Goal: Task Accomplishment & Management: Manage account settings

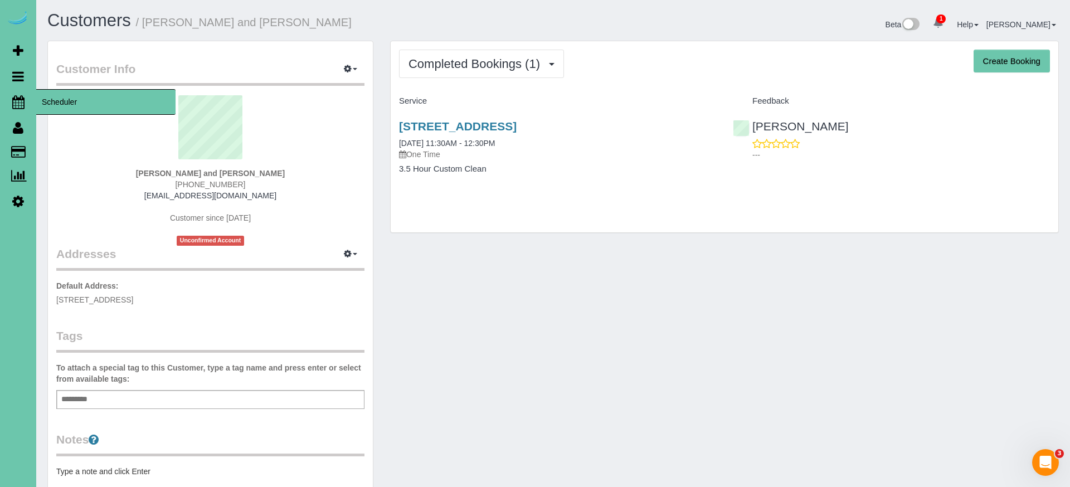
click at [22, 99] on icon at bounding box center [18, 101] width 12 height 13
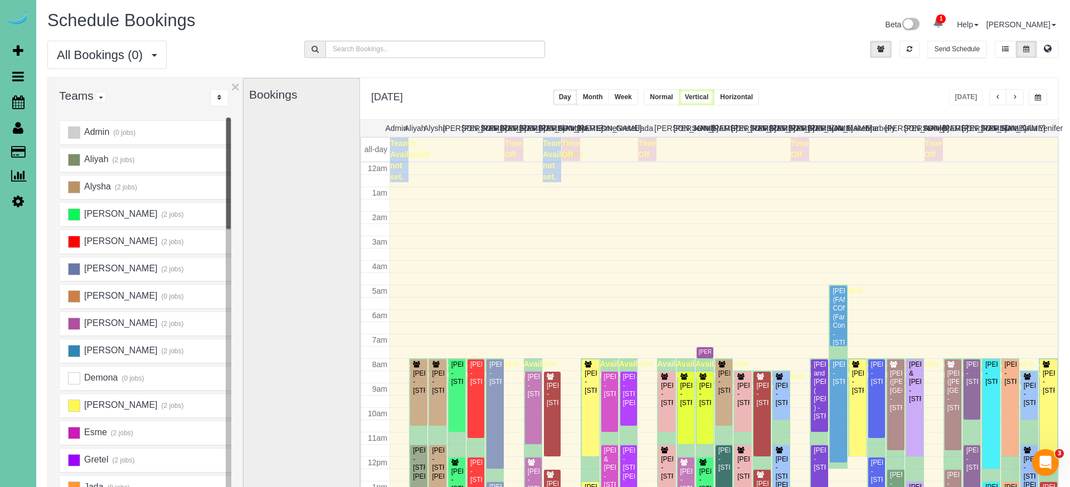
scroll to position [148, 0]
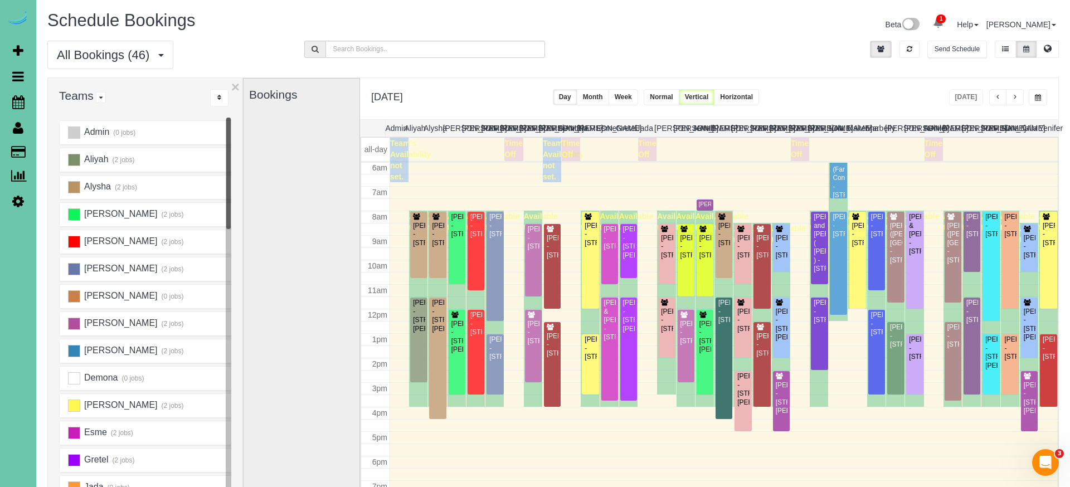
click at [1016, 98] on span "button" at bounding box center [1015, 97] width 6 height 7
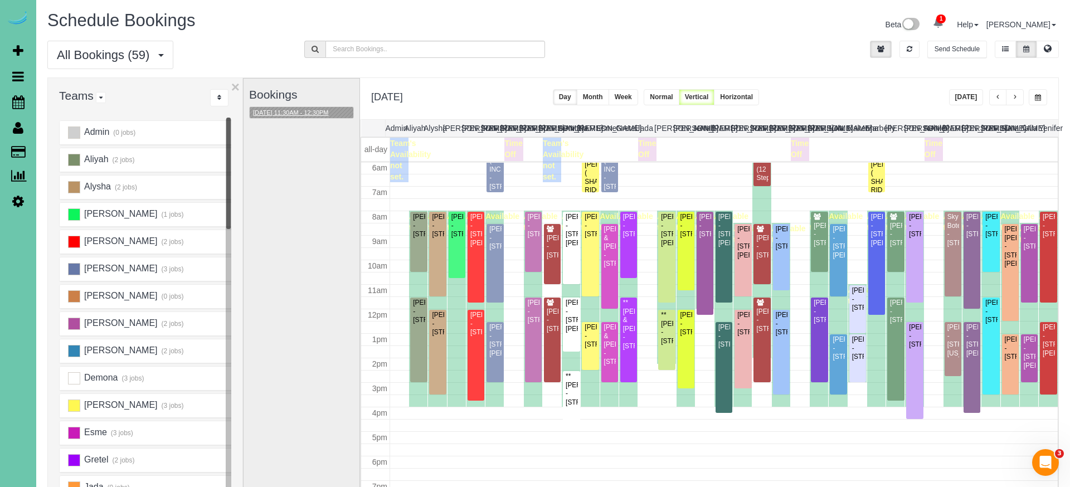
click at [305, 114] on button "10/16/2025 11:30AM - 12:30PM" at bounding box center [291, 113] width 82 height 12
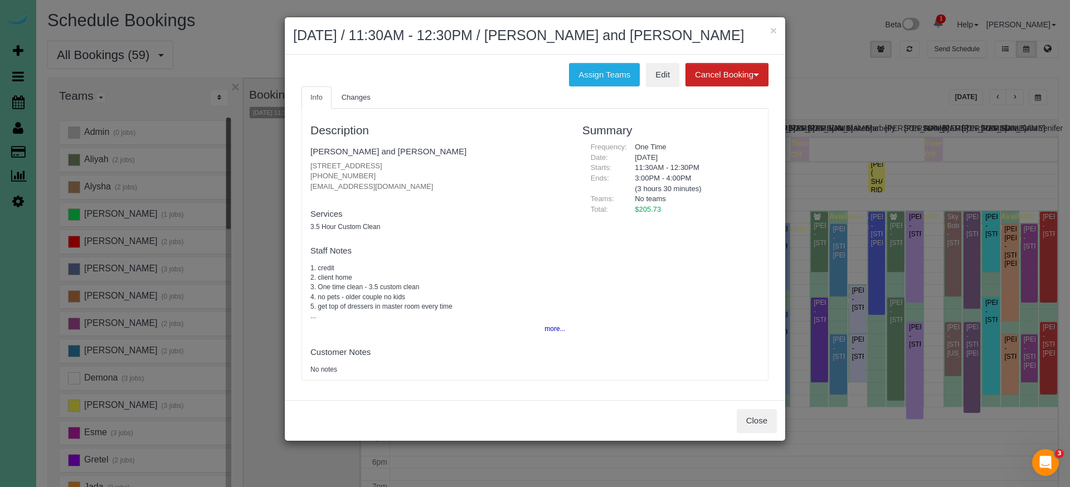
click at [434, 124] on h3 "Description" at bounding box center [437, 130] width 255 height 13
click at [739, 414] on button "Close" at bounding box center [757, 420] width 40 height 23
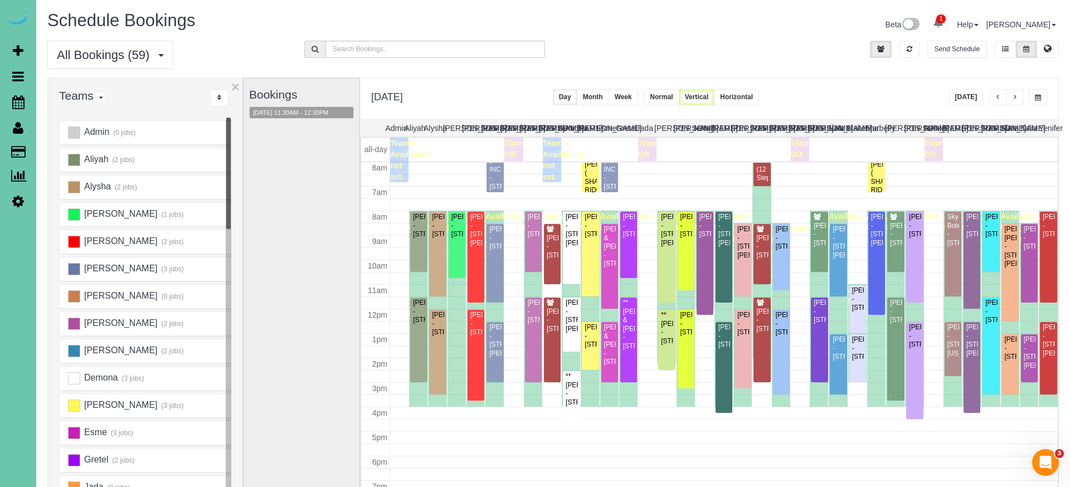
scroll to position [36, 0]
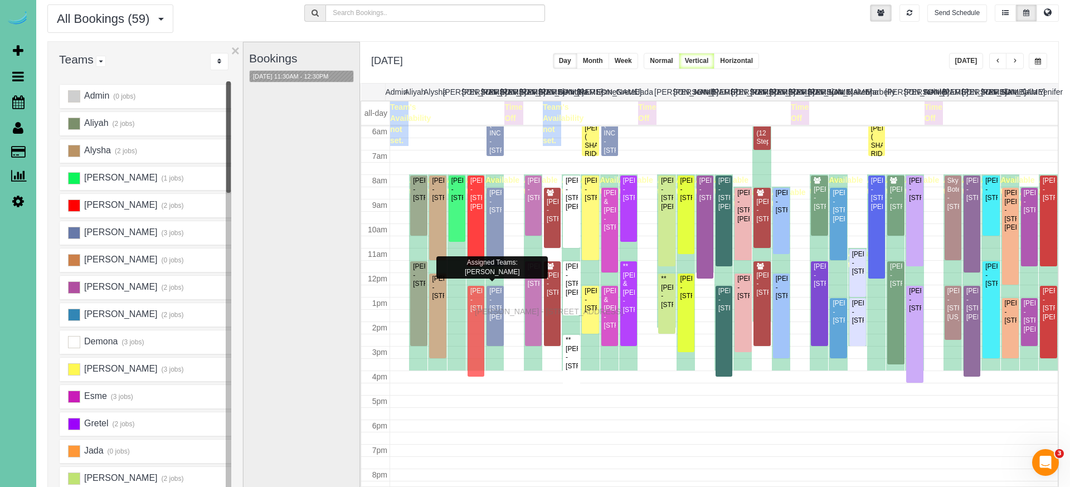
drag, startPoint x: 478, startPoint y: 299, endPoint x: 478, endPoint y: 310, distance: 11.2
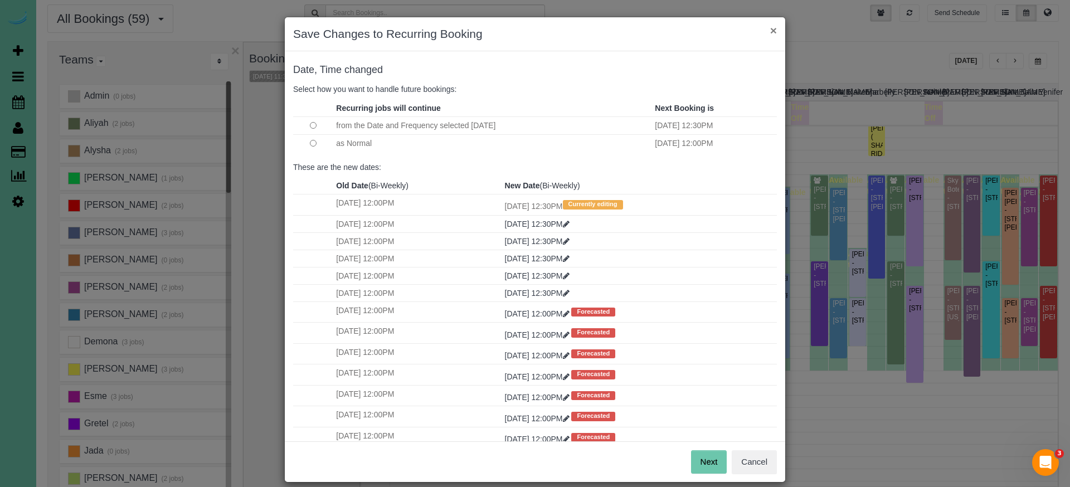
click at [773, 33] on button "×" at bounding box center [773, 31] width 7 height 12
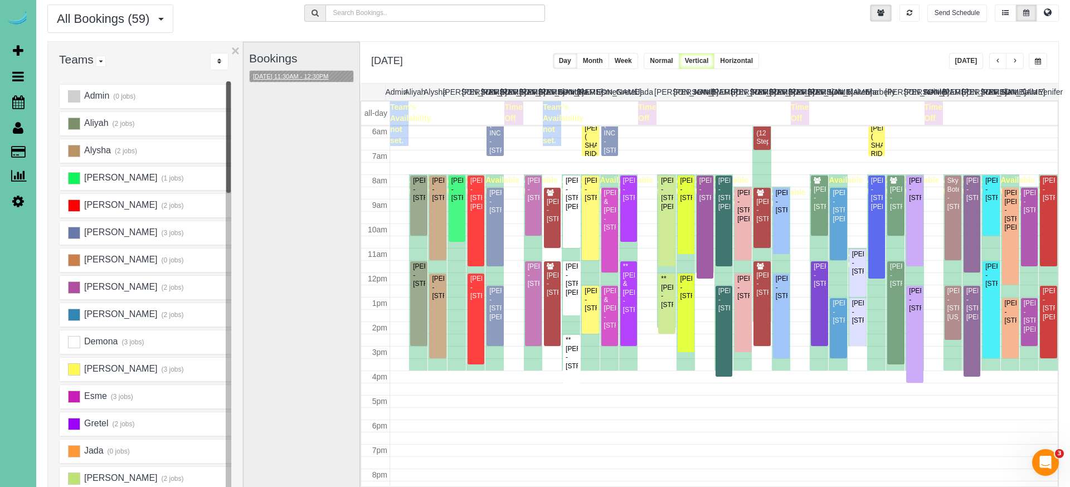
click at [310, 76] on button "10/16/2025 11:30AM - 12:30PM" at bounding box center [291, 77] width 82 height 12
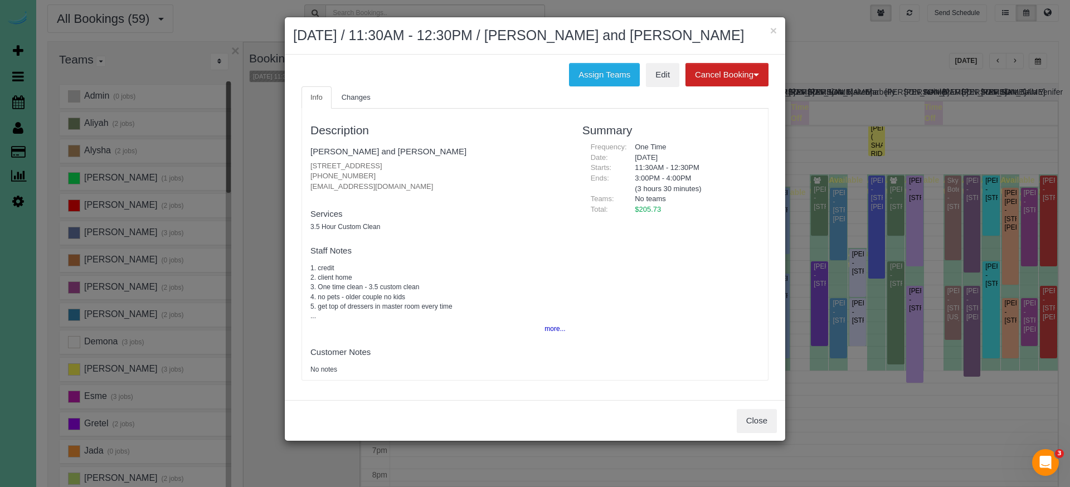
drag, startPoint x: 604, startPoint y: 74, endPoint x: 561, endPoint y: 79, distance: 43.3
click at [601, 74] on button "Assign Teams" at bounding box center [604, 74] width 71 height 23
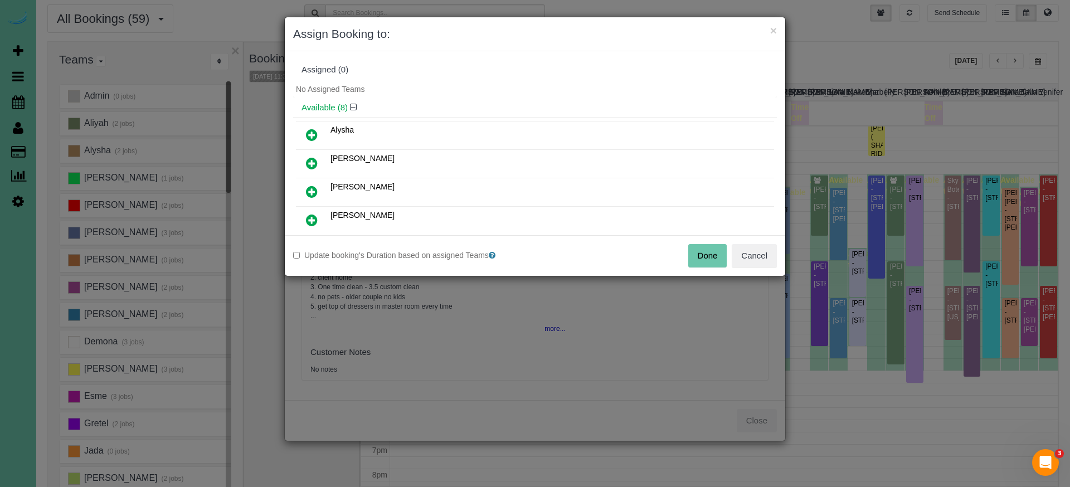
drag, startPoint x: 306, startPoint y: 158, endPoint x: 312, endPoint y: 171, distance: 14.7
click at [306, 158] on icon at bounding box center [312, 163] width 12 height 13
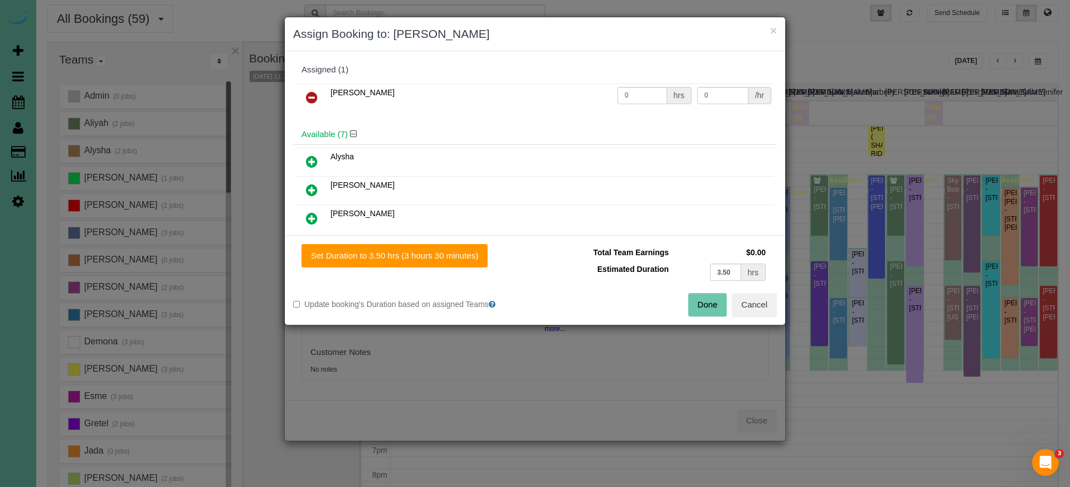
drag, startPoint x: 450, startPoint y: 258, endPoint x: 497, endPoint y: 261, distance: 46.4
click at [452, 258] on button "Set Duration to 3.50 hrs (3 hours 30 minutes)" at bounding box center [395, 255] width 186 height 23
type input "3.50"
click at [691, 305] on button "Done" at bounding box center [707, 304] width 39 height 23
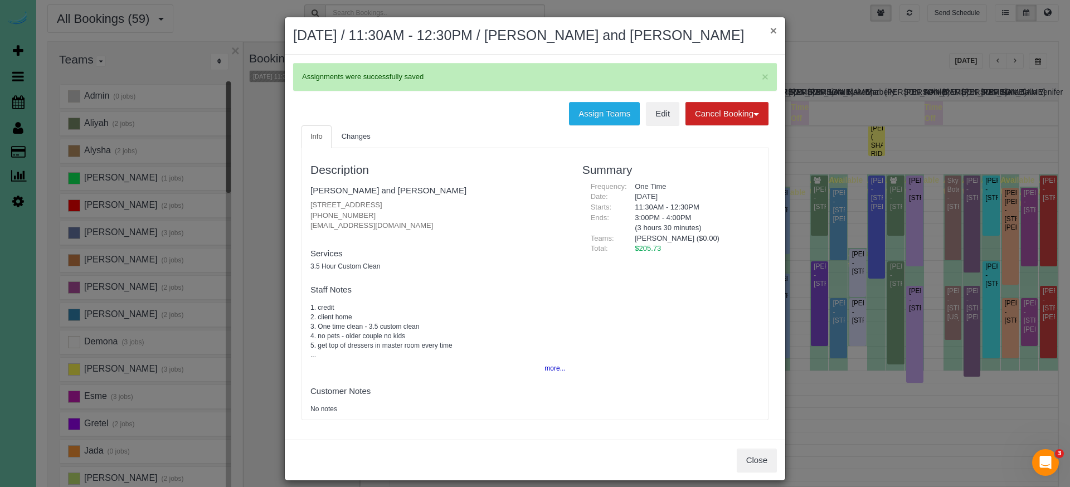
click at [775, 32] on button "×" at bounding box center [773, 31] width 7 height 12
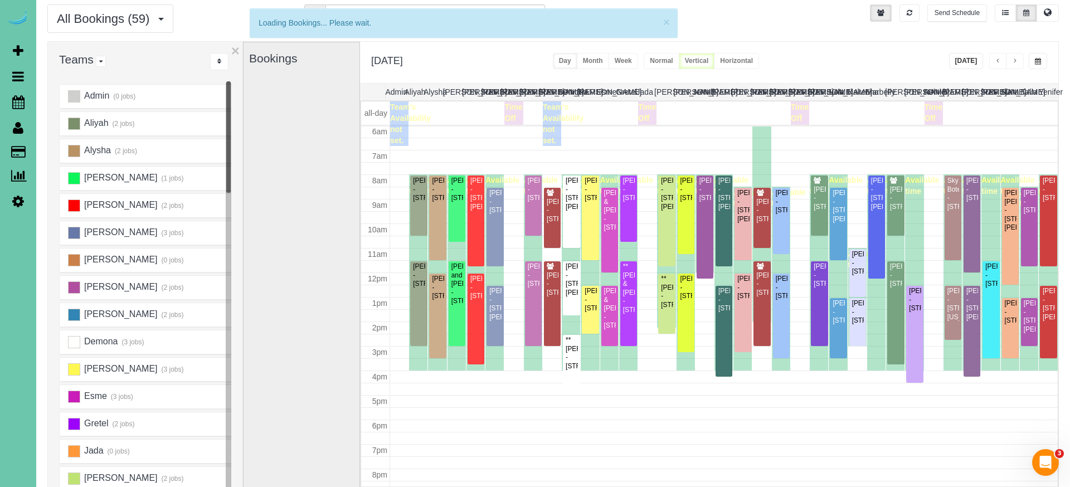
click at [1012, 62] on button "button" at bounding box center [1015, 61] width 18 height 16
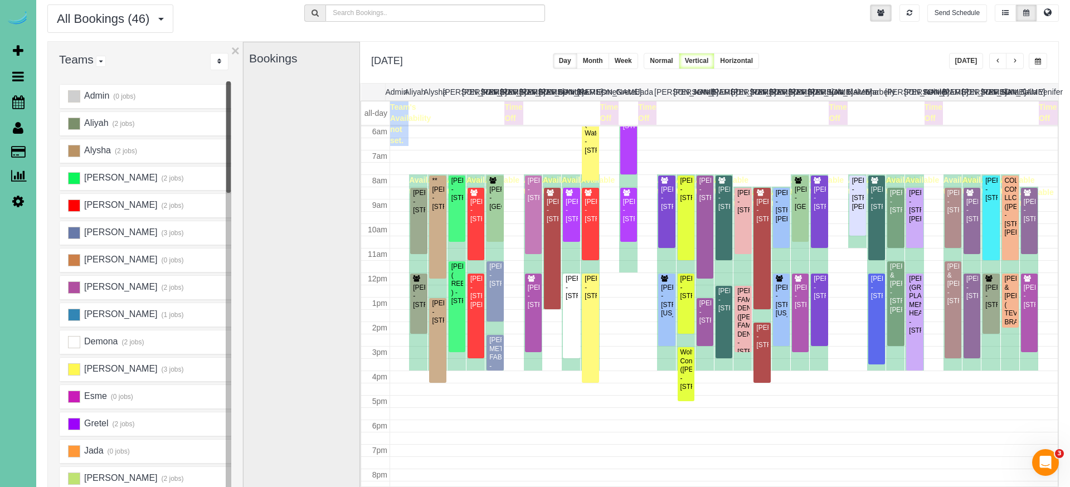
drag, startPoint x: 1036, startPoint y: 61, endPoint x: 1027, endPoint y: 65, distance: 9.2
click at [1035, 61] on span "button" at bounding box center [1038, 61] width 6 height 7
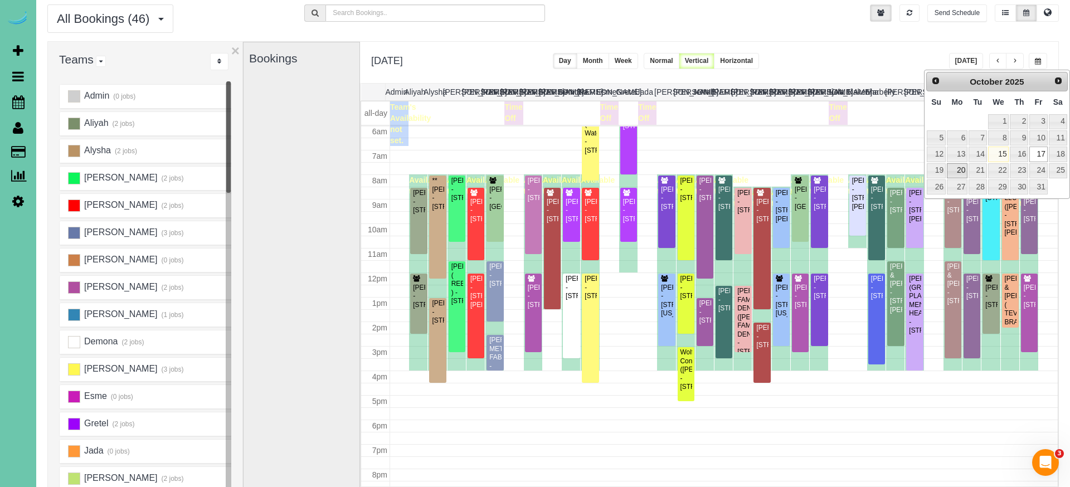
click at [951, 168] on link "20" at bounding box center [957, 170] width 21 height 15
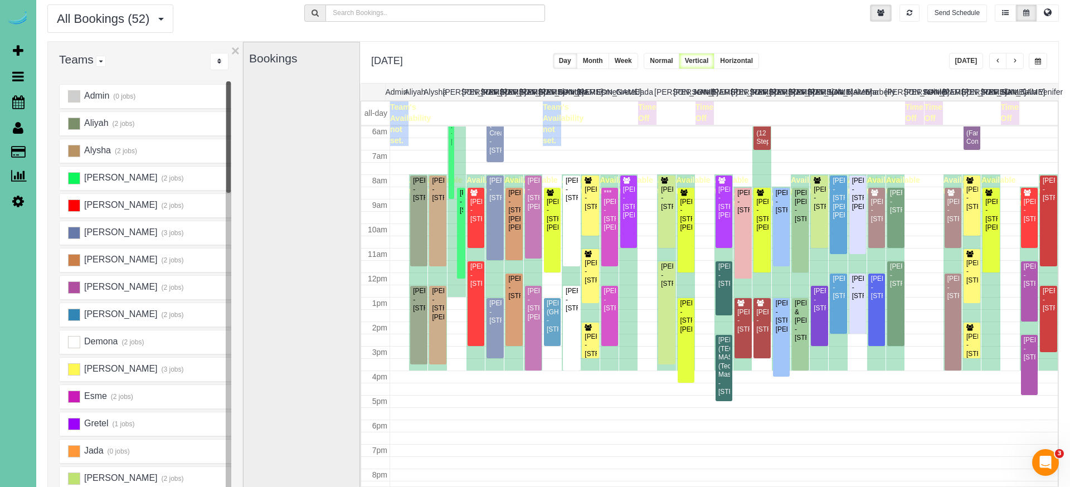
click at [1019, 62] on button "button" at bounding box center [1015, 61] width 18 height 16
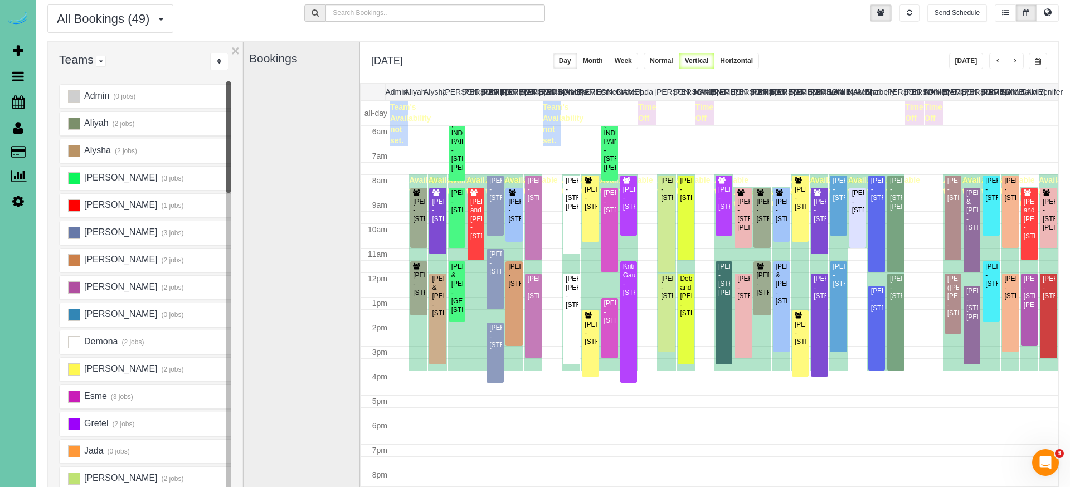
click at [1014, 64] on span "button" at bounding box center [1015, 61] width 6 height 7
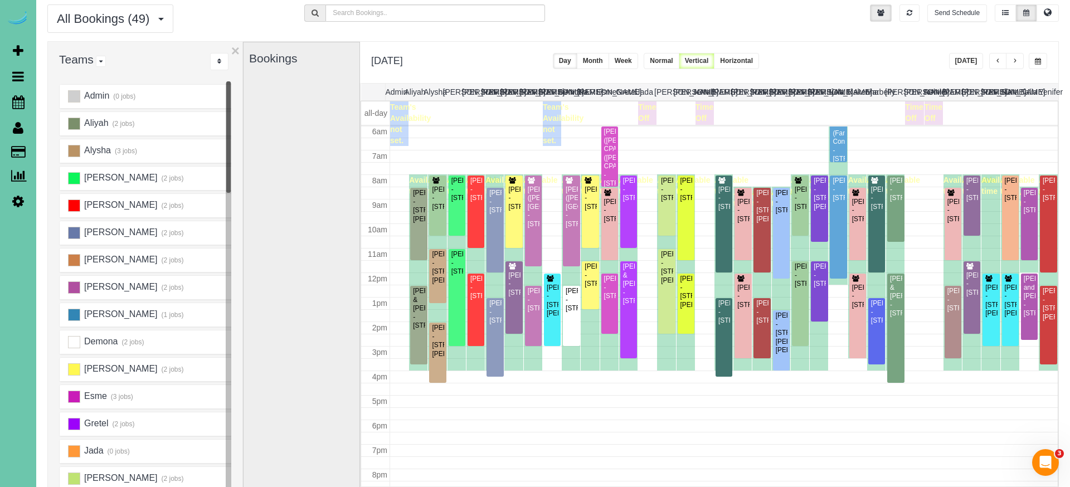
drag, startPoint x: 1033, startPoint y: 64, endPoint x: 1018, endPoint y: 63, distance: 15.6
click at [1033, 64] on button "button" at bounding box center [1038, 61] width 18 height 16
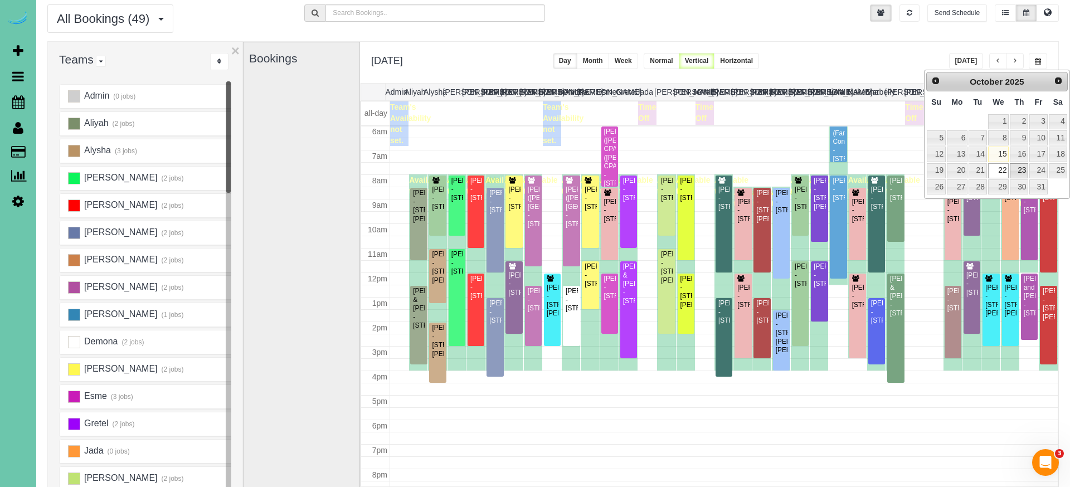
click at [1018, 167] on link "23" at bounding box center [1019, 170] width 18 height 15
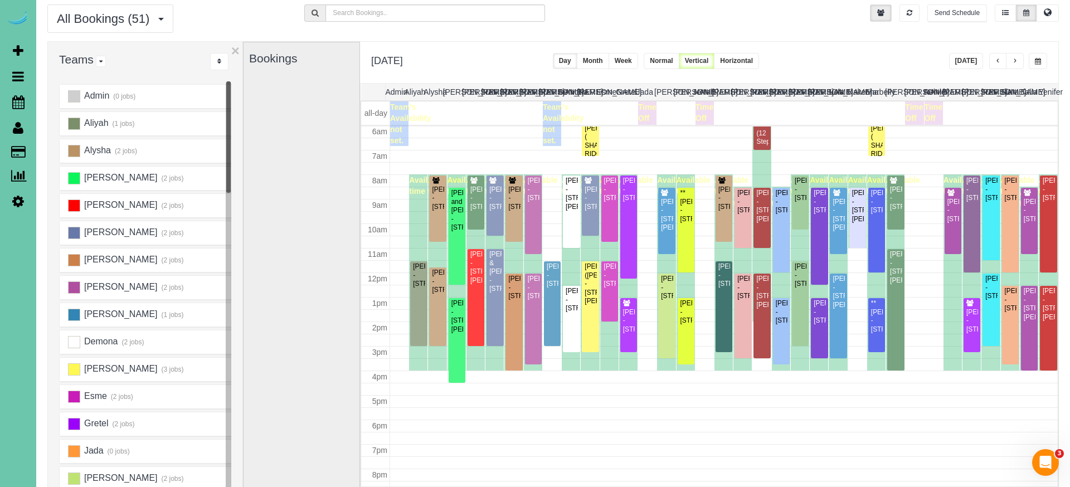
click at [1043, 74] on div "**********" at bounding box center [709, 62] width 698 height 41
click at [1038, 66] on button "button" at bounding box center [1038, 61] width 18 height 16
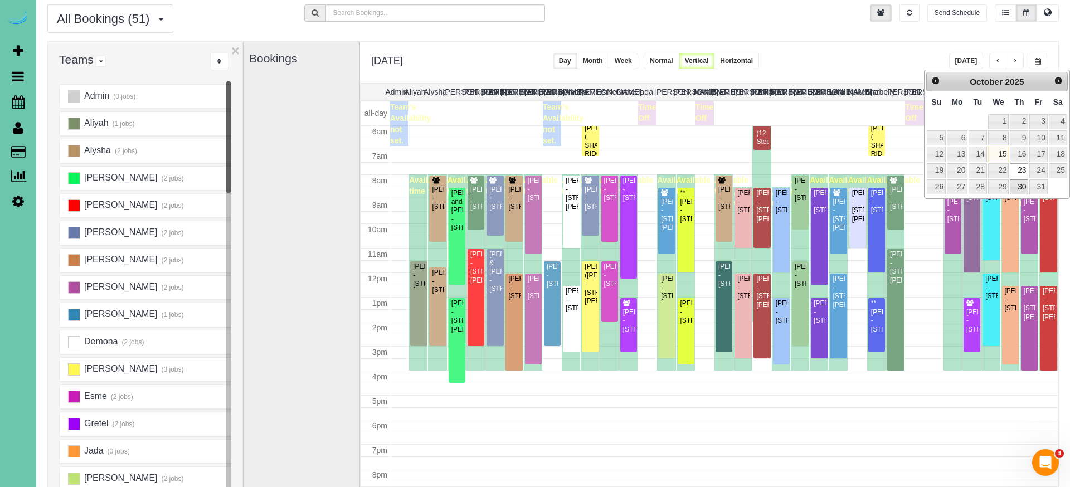
click at [1021, 181] on link "30" at bounding box center [1019, 186] width 18 height 15
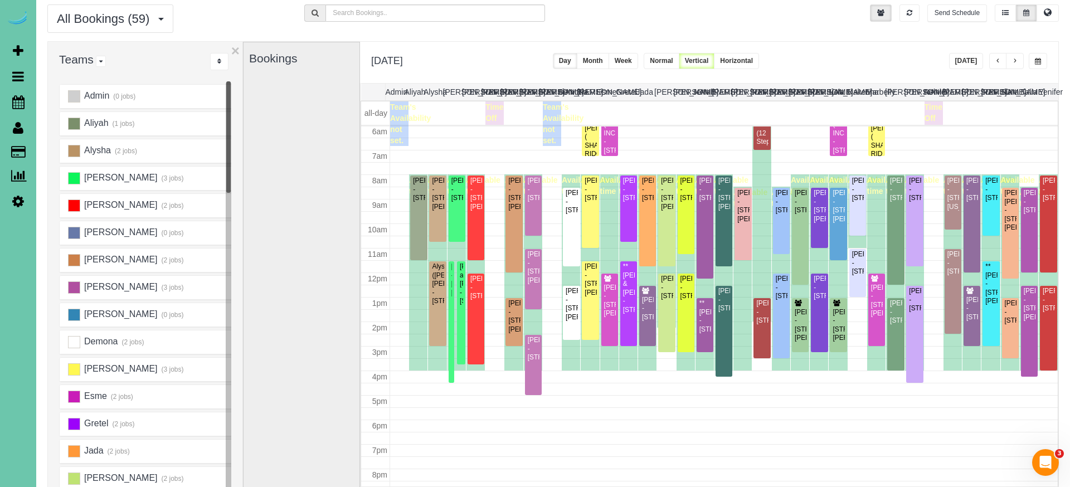
click at [638, 60] on button "Week" at bounding box center [624, 61] width 30 height 16
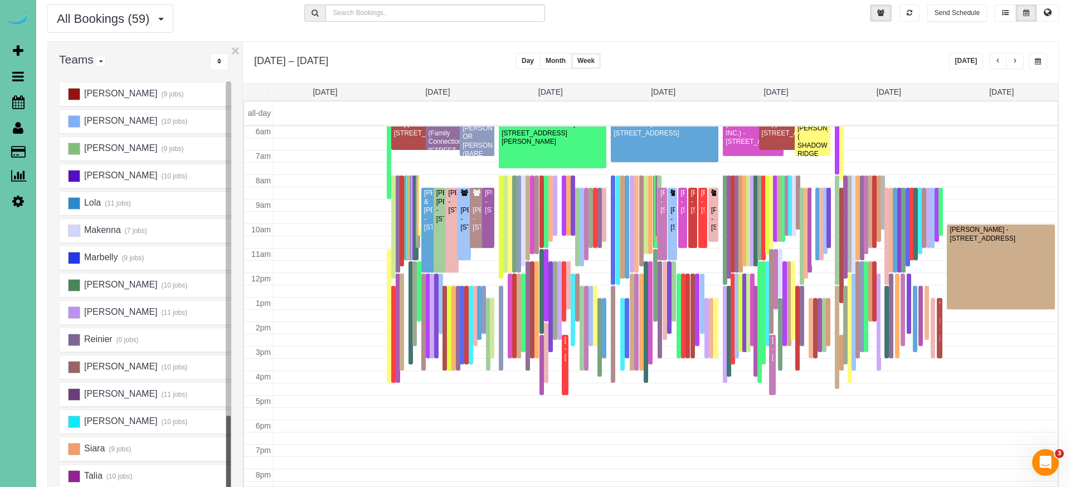
scroll to position [521, 0]
click at [74, 312] on ins at bounding box center [74, 313] width 12 height 12
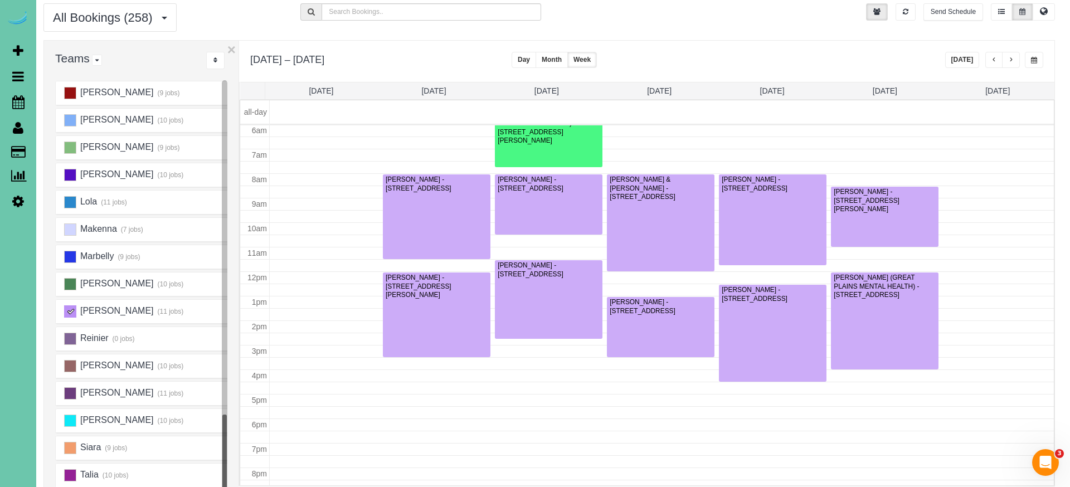
scroll to position [37, 3]
click at [538, 283] on div at bounding box center [550, 299] width 108 height 79
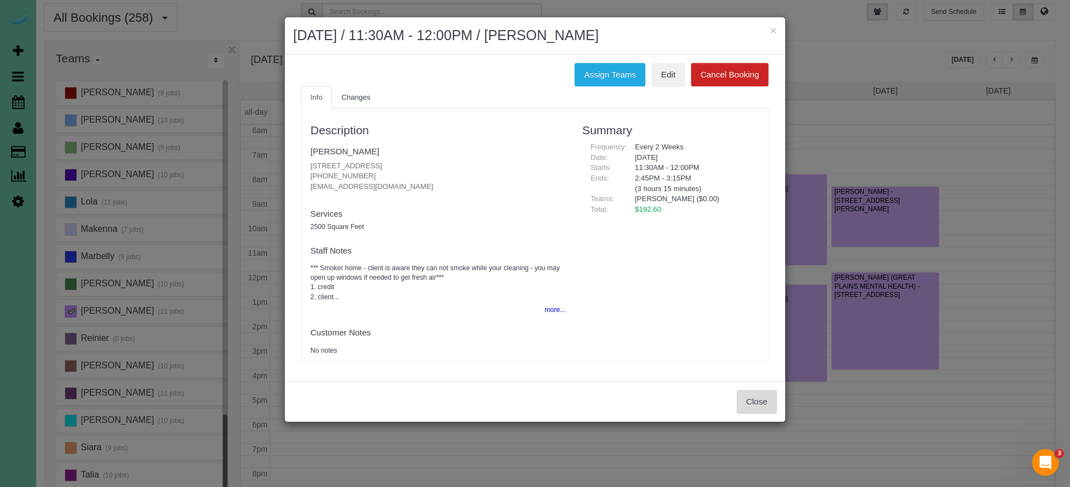
click at [750, 385] on div "Close" at bounding box center [535, 401] width 501 height 41
click at [751, 390] on button "Close" at bounding box center [757, 401] width 40 height 23
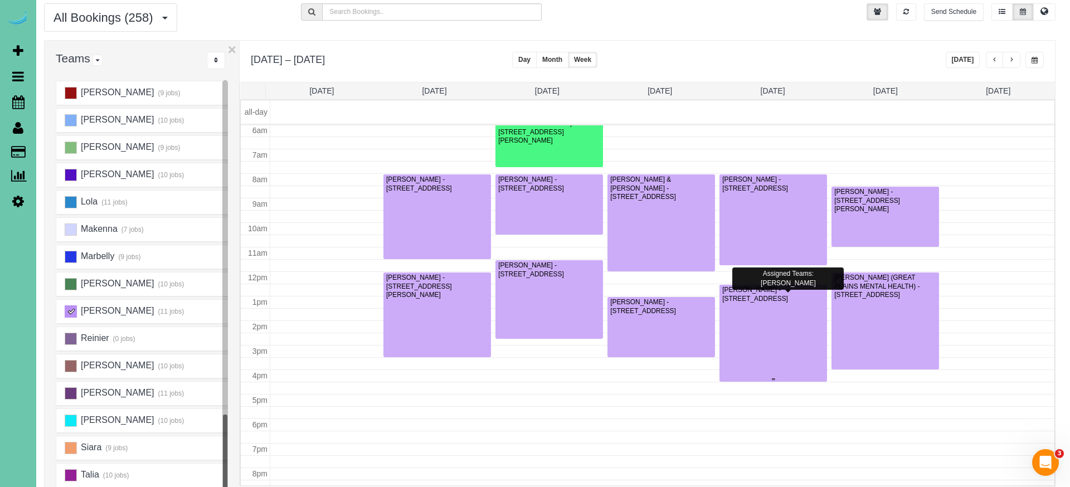
scroll to position [37, 0]
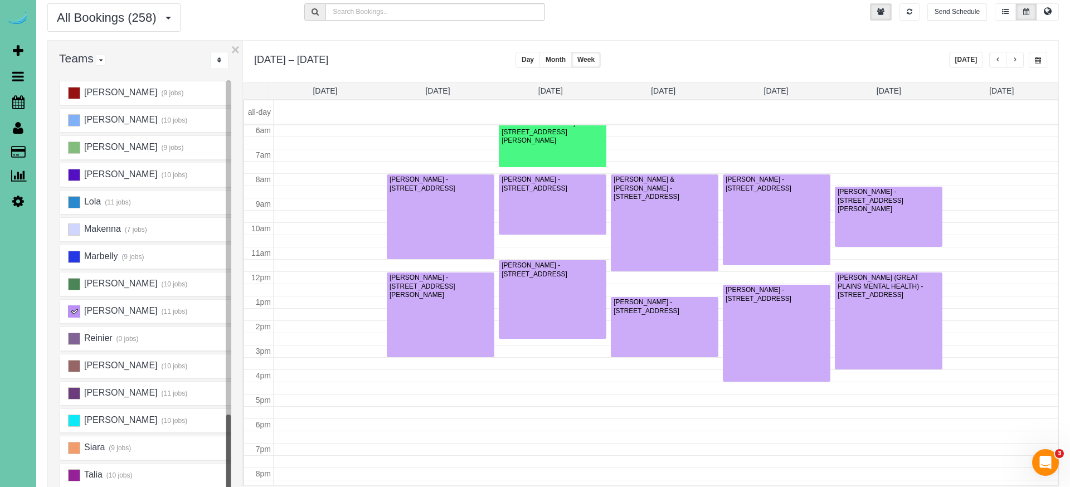
click at [1016, 62] on span "button" at bounding box center [1015, 60] width 6 height 7
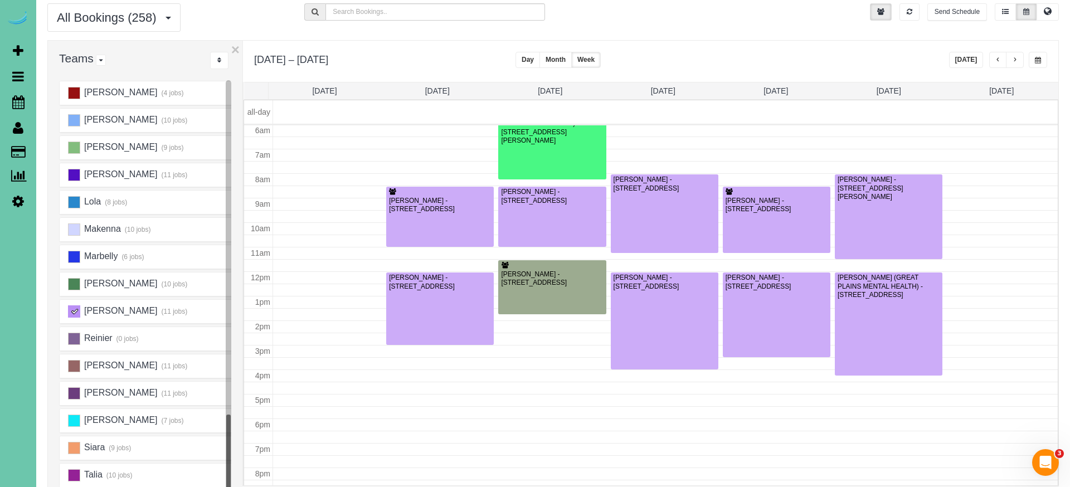
scroll to position [148, 0]
click at [994, 61] on button "button" at bounding box center [998, 60] width 18 height 16
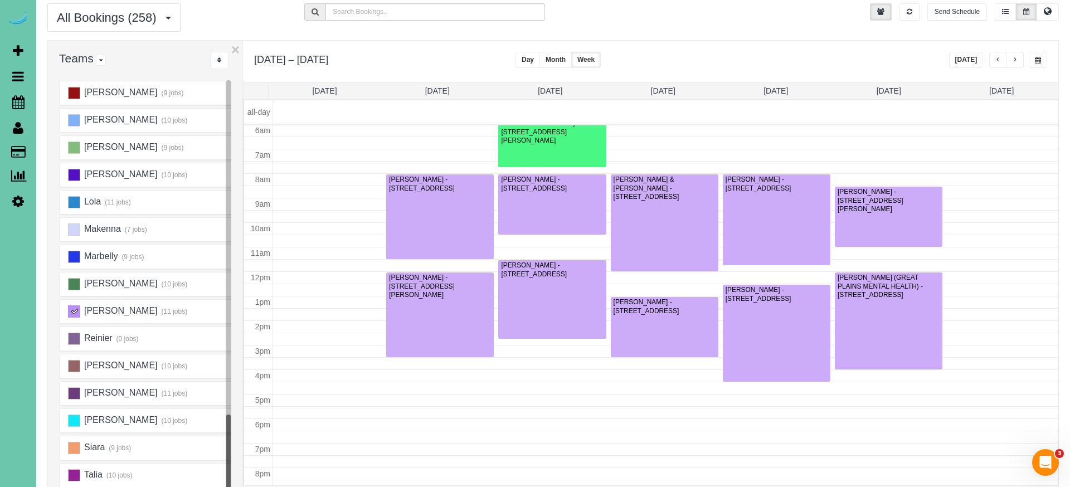
click at [75, 311] on ins at bounding box center [74, 311] width 12 height 12
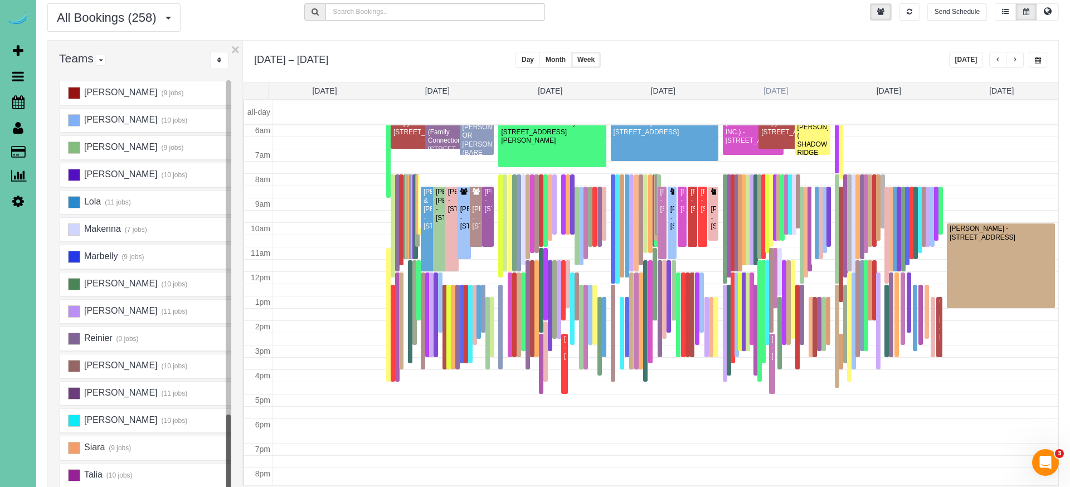
click at [765, 90] on link "Thu 10/30" at bounding box center [776, 90] width 25 height 9
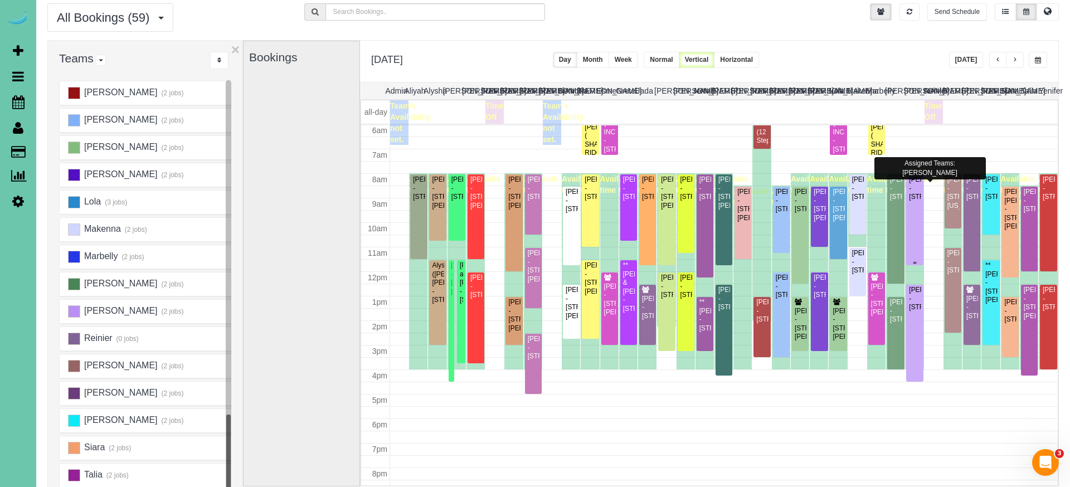
click at [919, 201] on div "Lindsey Hesman - 17554 Corby Street, Omaha, NE 68116" at bounding box center [915, 189] width 12 height 26
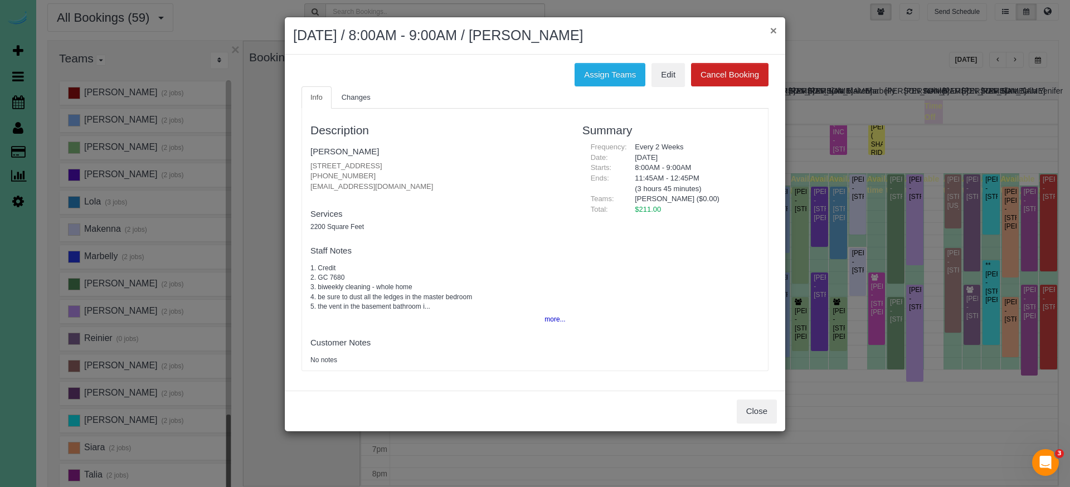
click at [774, 28] on button "×" at bounding box center [773, 31] width 7 height 12
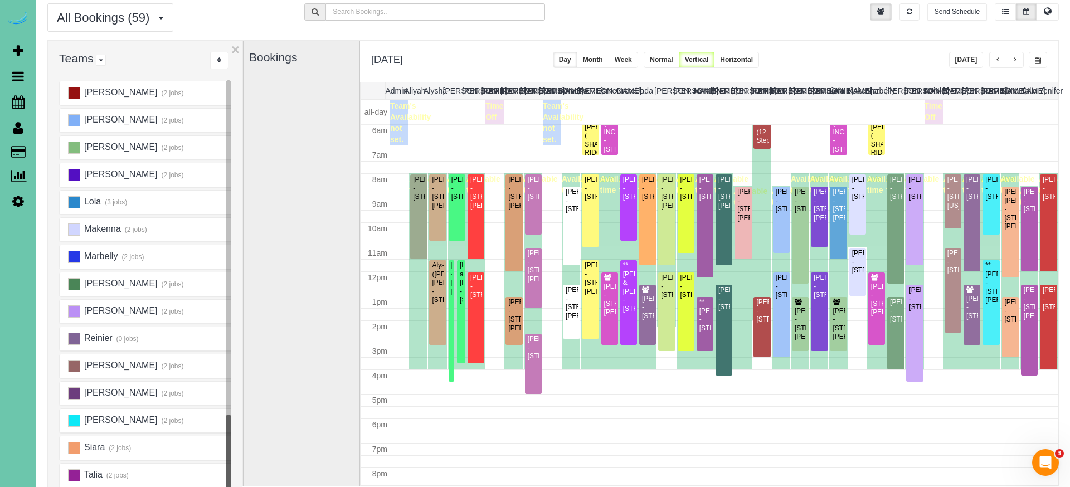
click at [1033, 59] on button "button" at bounding box center [1038, 60] width 18 height 16
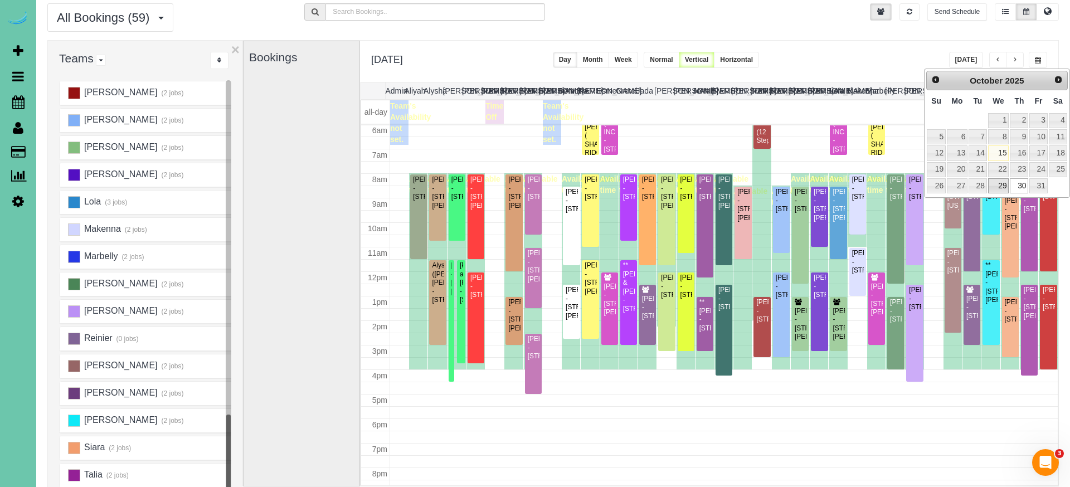
click at [1001, 181] on link "29" at bounding box center [998, 185] width 21 height 15
type input "**********"
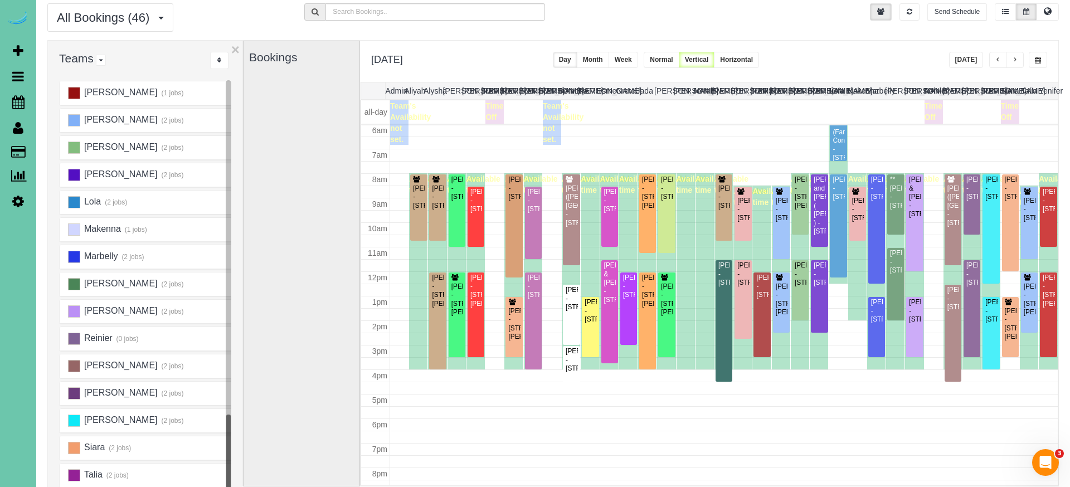
click at [999, 58] on span "button" at bounding box center [999, 60] width 6 height 7
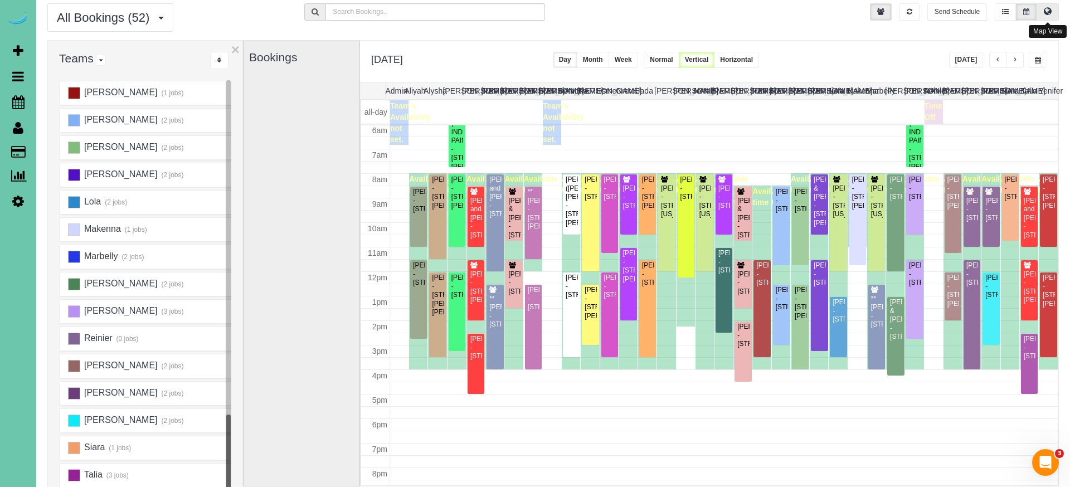
click at [1045, 14] on icon at bounding box center [1048, 11] width 8 height 7
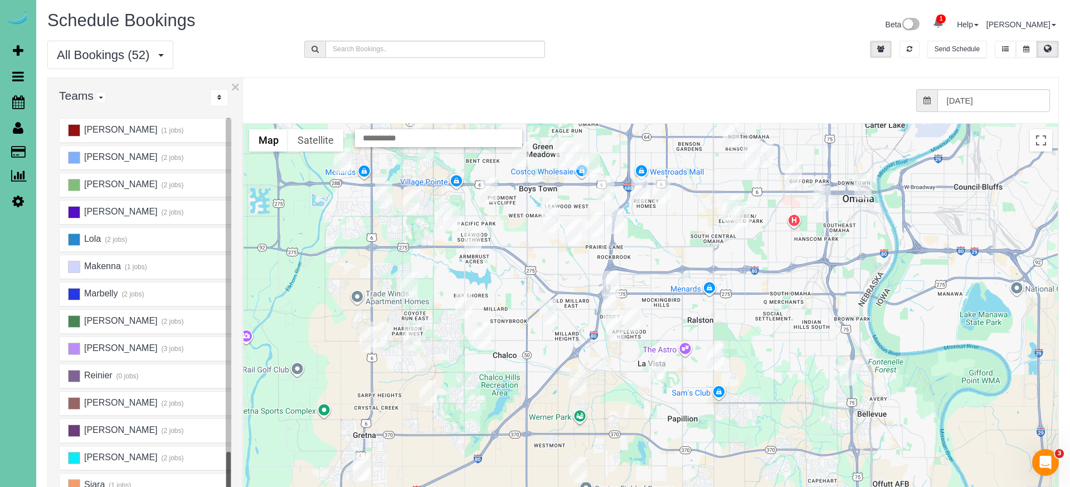
drag, startPoint x: 624, startPoint y: 263, endPoint x: 679, endPoint y: 211, distance: 75.7
click at [679, 211] on div at bounding box center [651, 346] width 814 height 445
click at [69, 348] on ins at bounding box center [74, 349] width 12 height 12
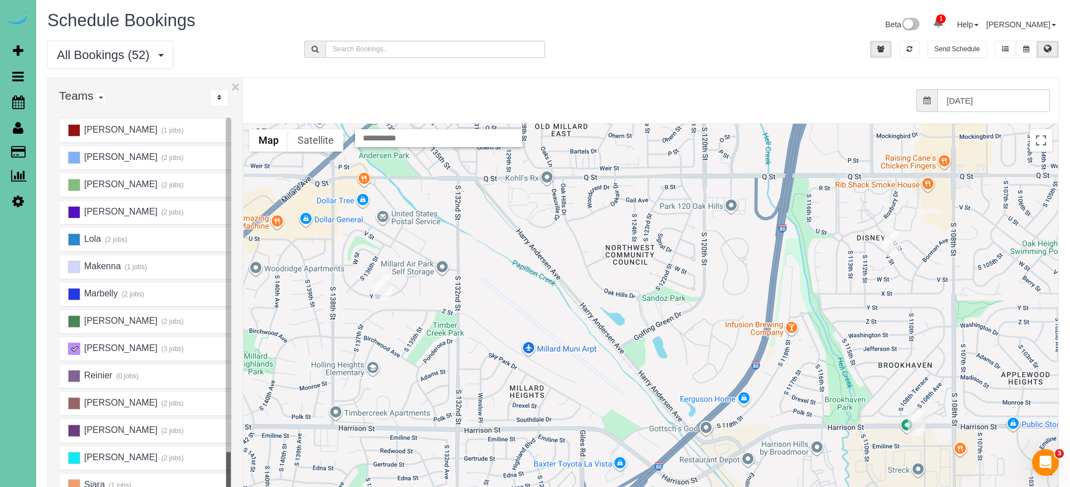
click at [69, 348] on ins at bounding box center [74, 349] width 12 height 12
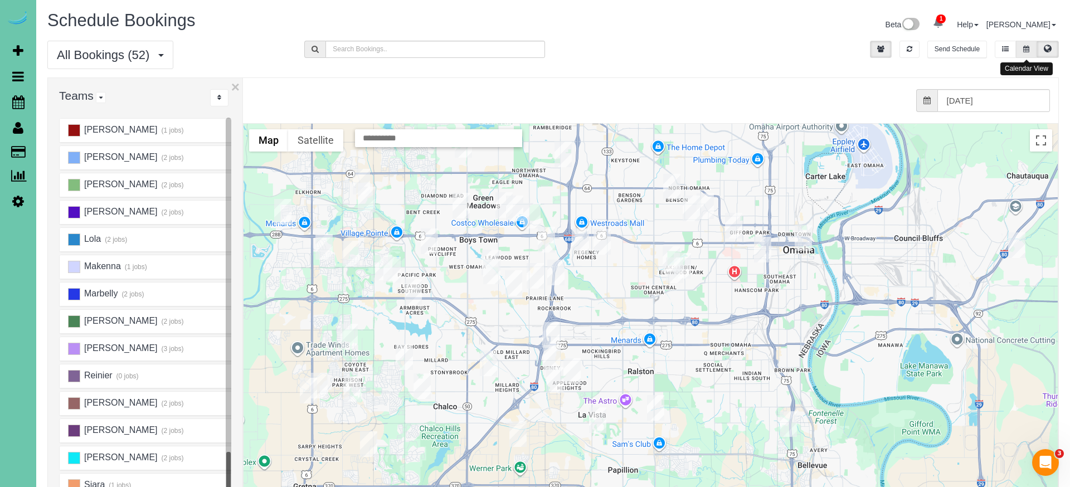
click at [1028, 49] on icon at bounding box center [1026, 49] width 6 height 7
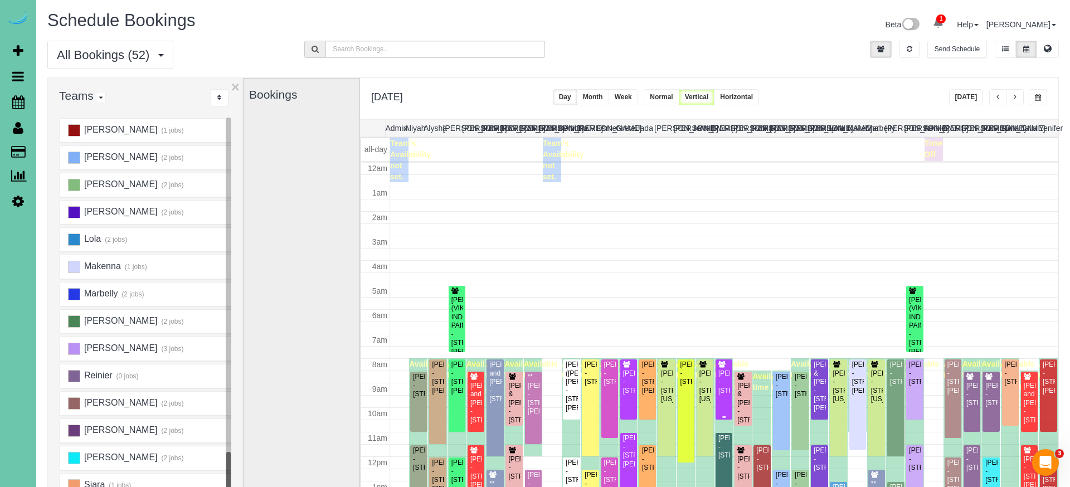
scroll to position [148, 0]
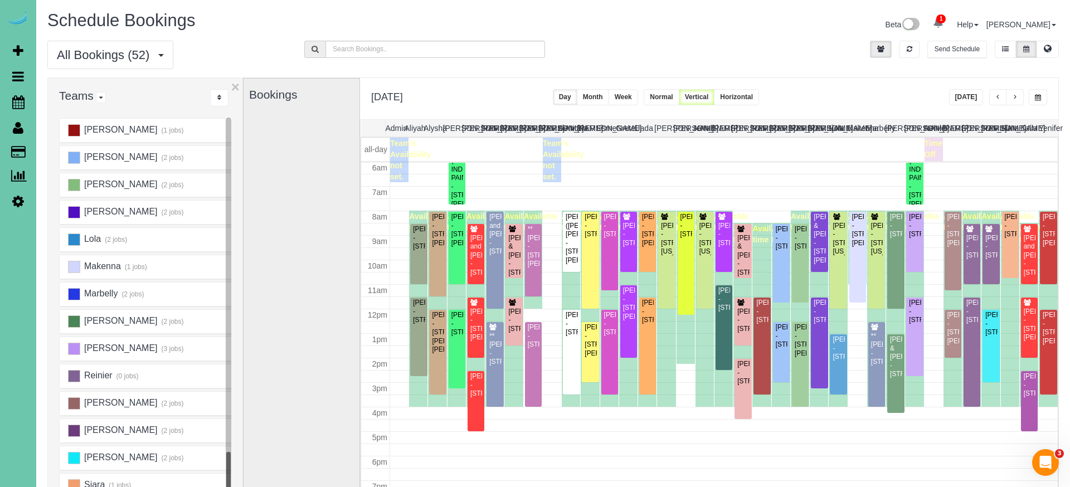
click at [1016, 95] on span "button" at bounding box center [1015, 97] width 6 height 7
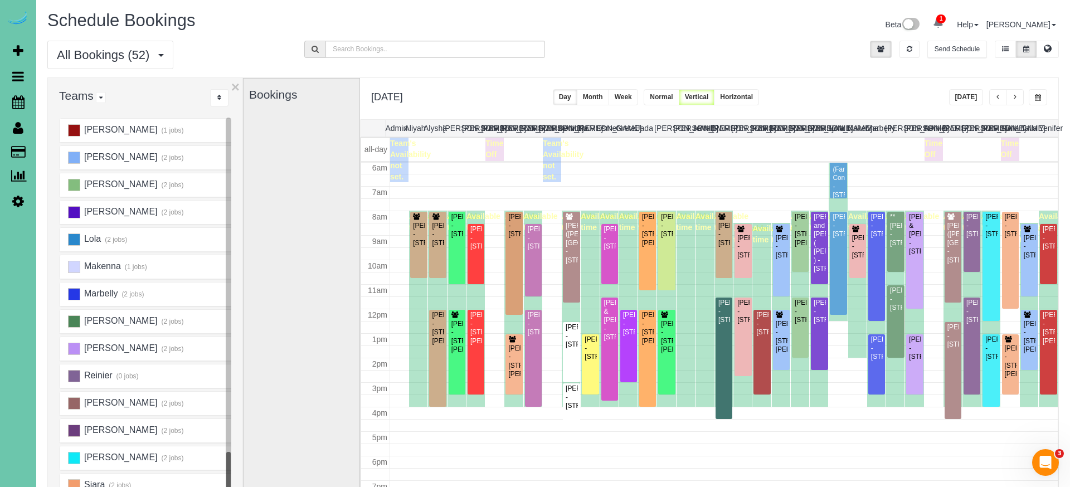
click at [1016, 95] on span "button" at bounding box center [1015, 97] width 6 height 7
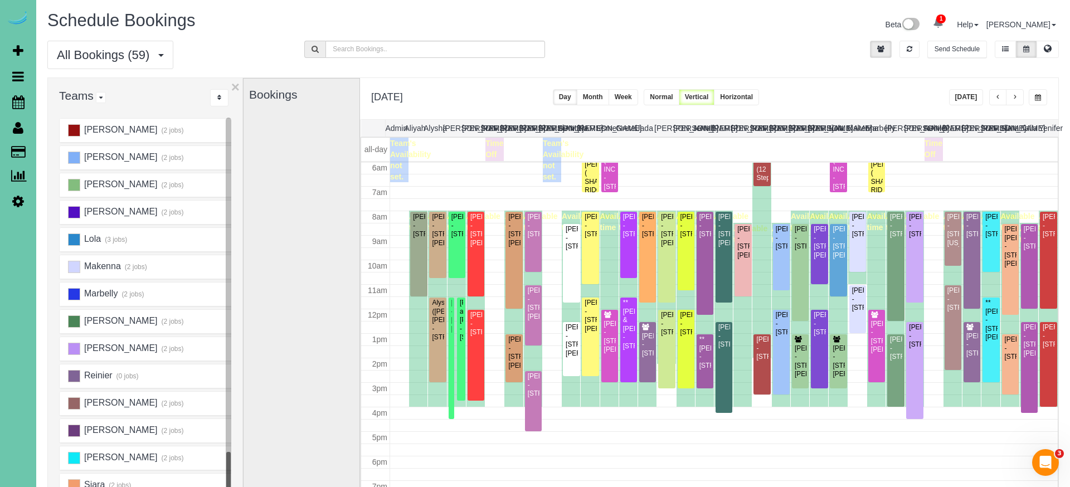
click at [1016, 95] on span "button" at bounding box center [1015, 97] width 6 height 7
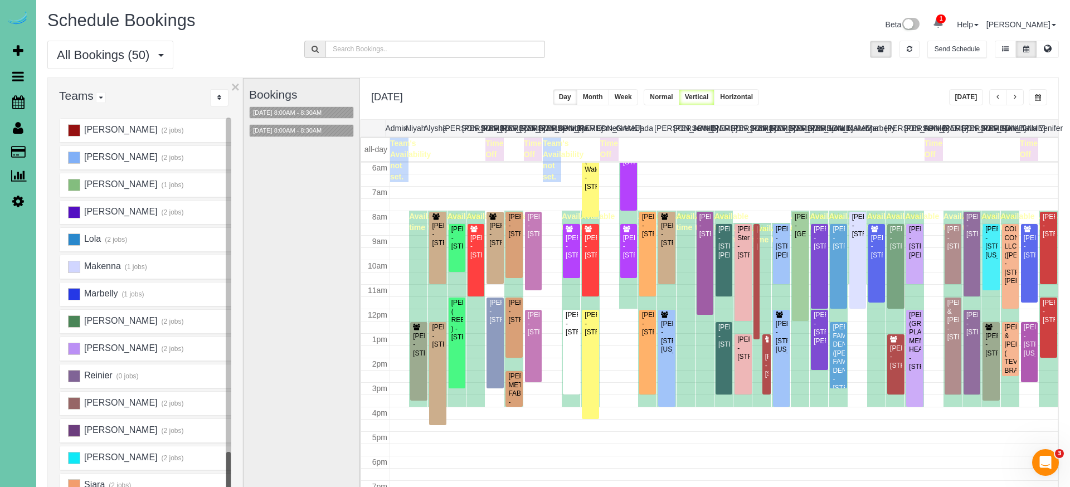
click at [1035, 95] on span "button" at bounding box center [1038, 97] width 6 height 7
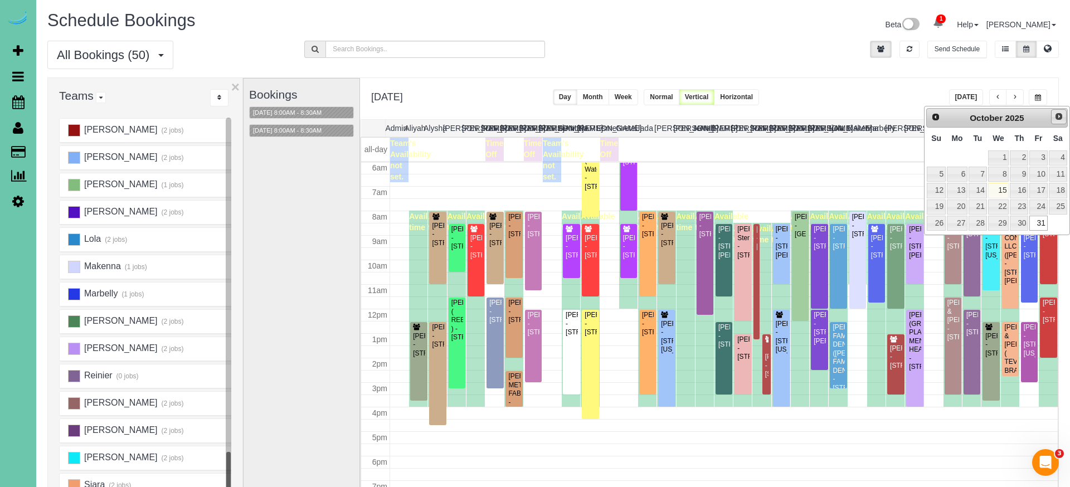
click at [1059, 114] on span "Next" at bounding box center [1059, 116] width 9 height 9
click at [961, 164] on td at bounding box center [957, 158] width 22 height 16
click at [960, 170] on link "3" at bounding box center [957, 174] width 21 height 15
type input "**********"
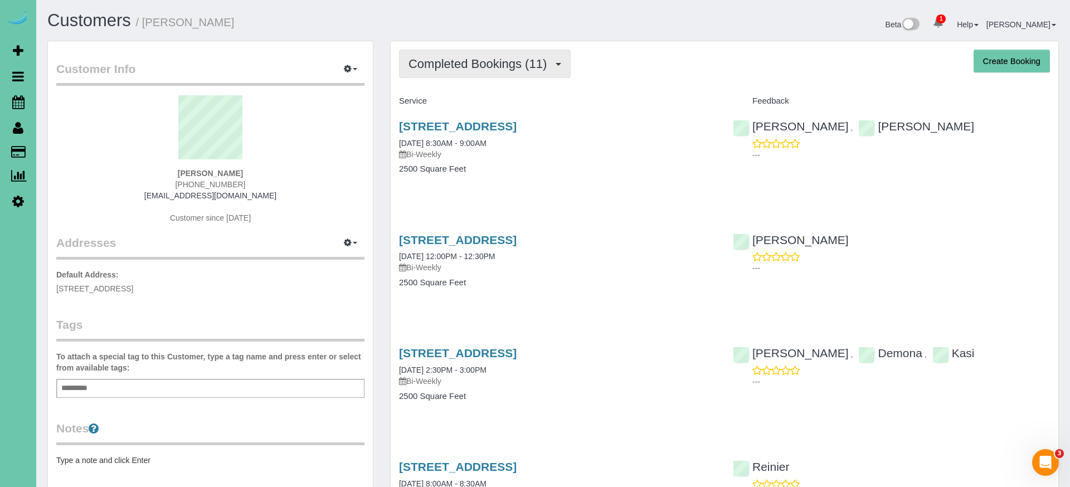
click at [547, 67] on span "Completed Bookings (11)" at bounding box center [481, 64] width 144 height 14
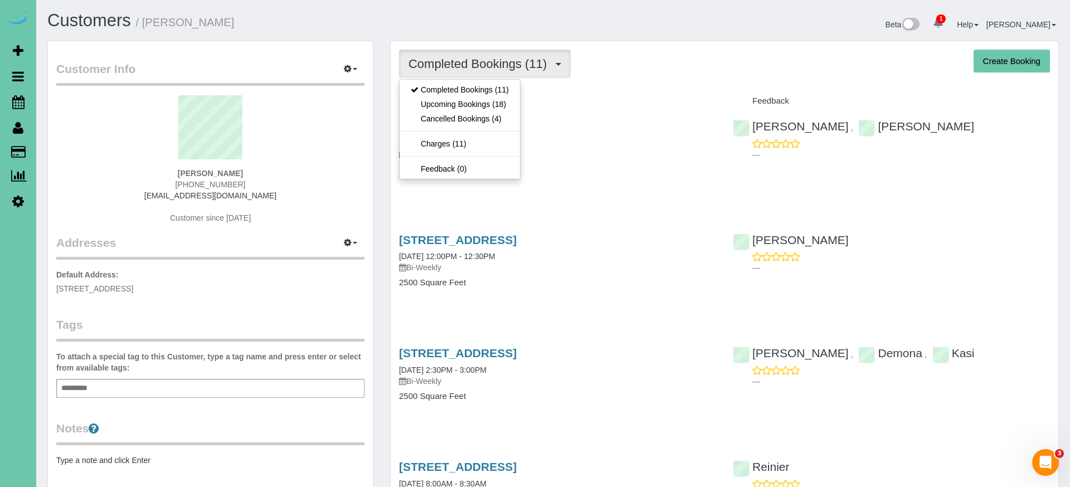
click at [501, 104] on link "Upcoming Bookings (18)" at bounding box center [460, 104] width 120 height 14
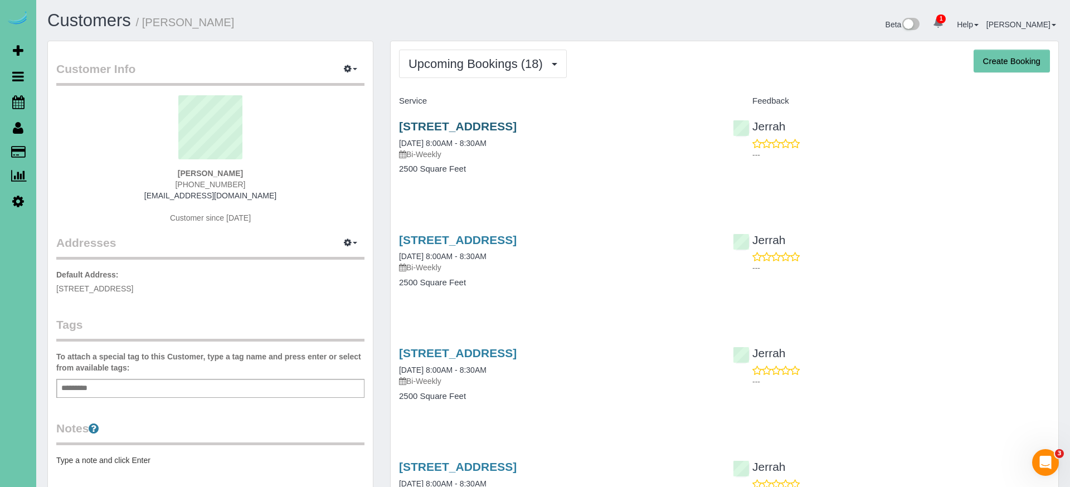
click at [472, 127] on link "5507 Dodge St, Omaha, NE 68132" at bounding box center [458, 126] width 118 height 13
drag, startPoint x: 521, startPoint y: 59, endPoint x: 513, endPoint y: 77, distance: 19.5
click at [521, 60] on span "Upcoming Bookings (18)" at bounding box center [479, 64] width 140 height 14
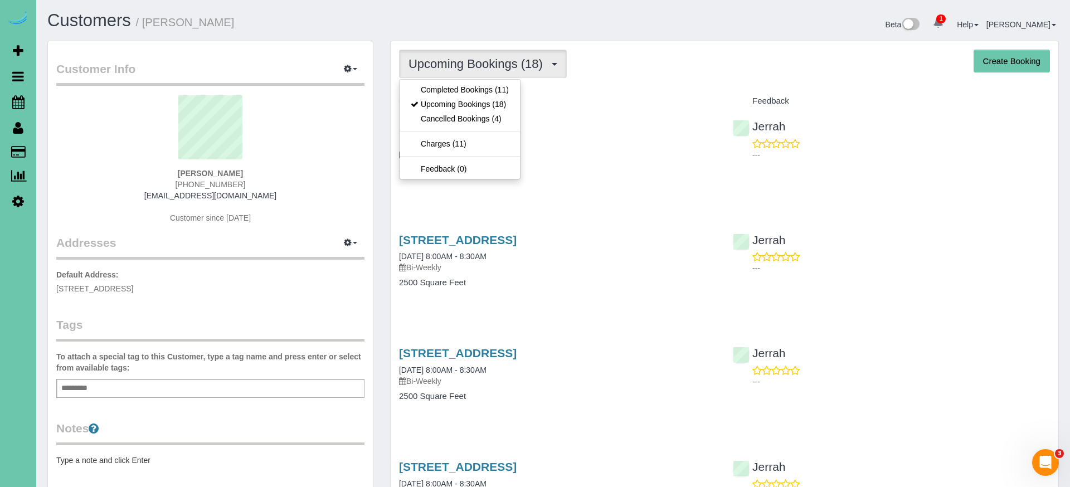
drag, startPoint x: 503, startPoint y: 97, endPoint x: 511, endPoint y: 62, distance: 36.1
click at [492, 89] on link "Completed Bookings (11)" at bounding box center [460, 89] width 120 height 14
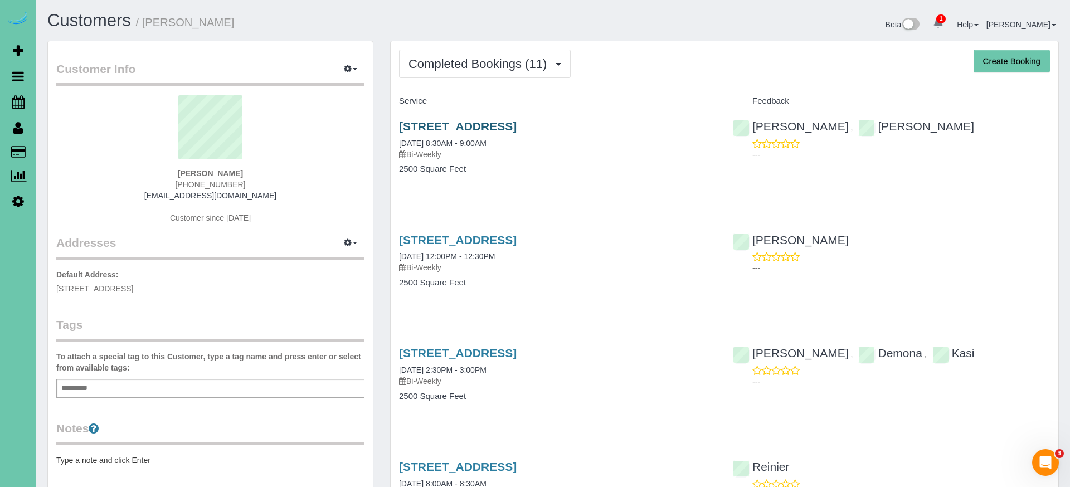
click at [517, 126] on link "5507 Dodge St, Omaha, NE 68132" at bounding box center [458, 126] width 118 height 13
click at [474, 64] on span "Completed Bookings (11)" at bounding box center [481, 64] width 144 height 14
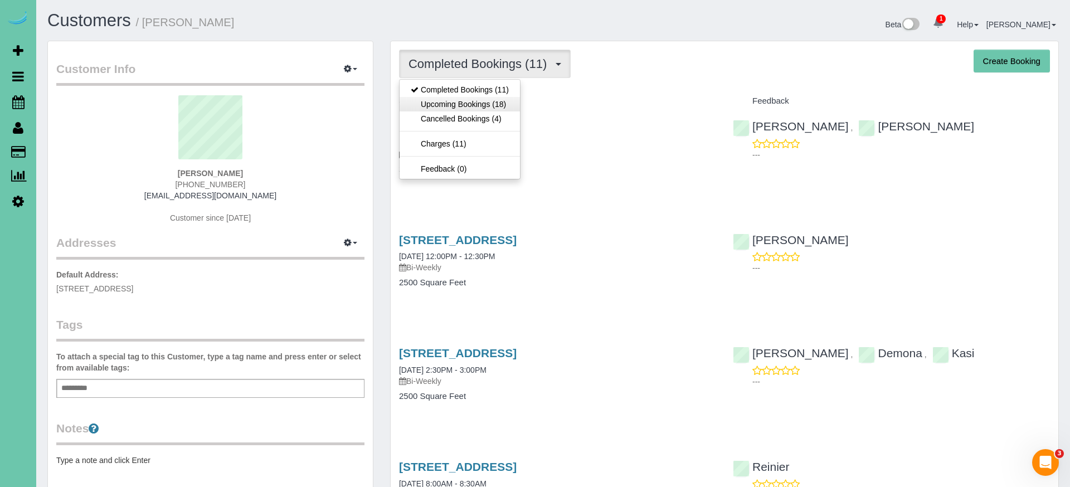
click at [489, 107] on link "Upcoming Bookings (18)" at bounding box center [460, 104] width 120 height 14
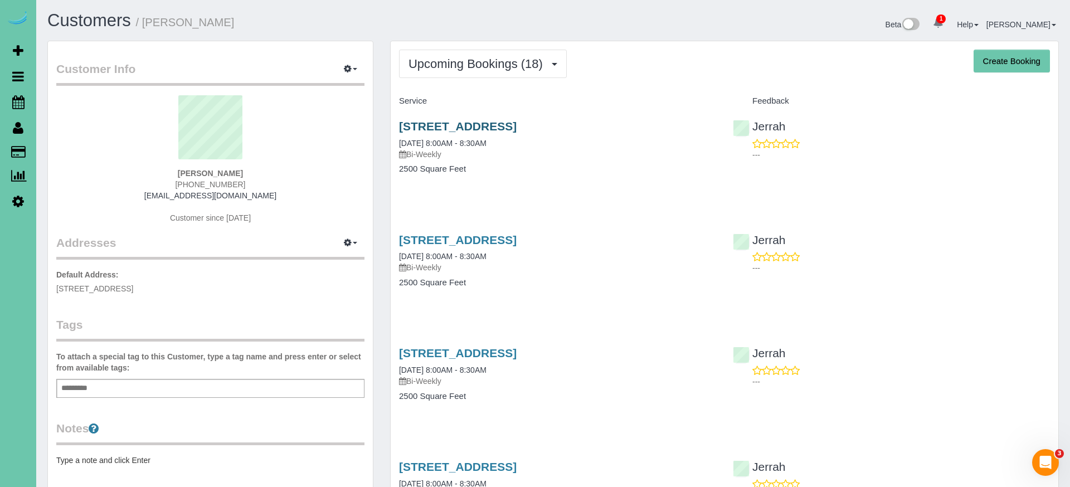
click at [517, 122] on link "5507 Dodge St, Omaha, NE 68132" at bounding box center [458, 126] width 118 height 13
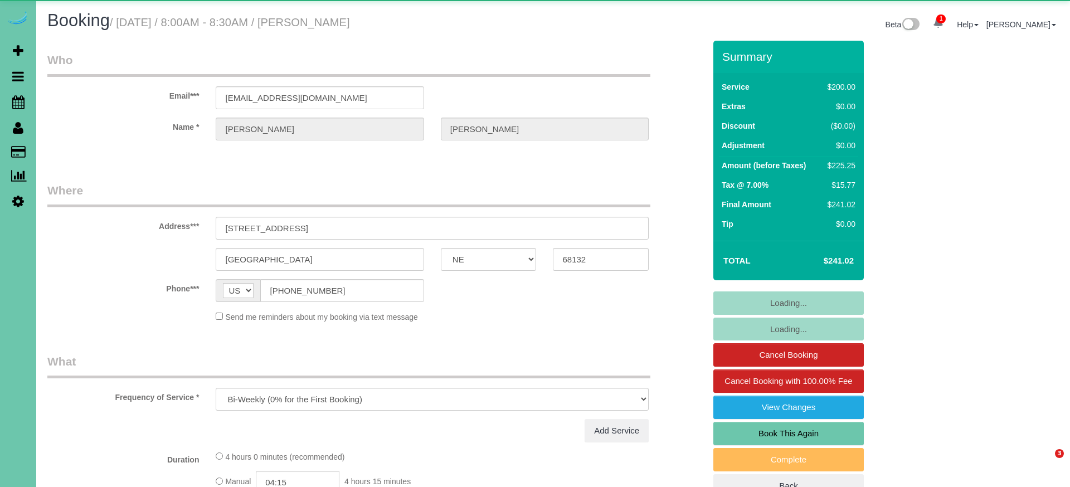
select select "NE"
select select "string:fspay-3968c753-c05a-4aa9-8084-07b39f66dfdc"
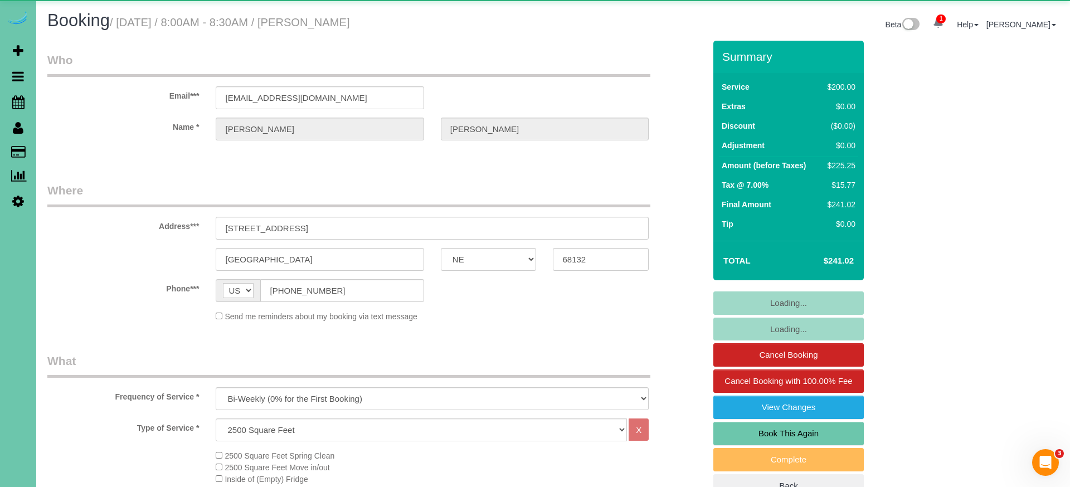
select select "object:663"
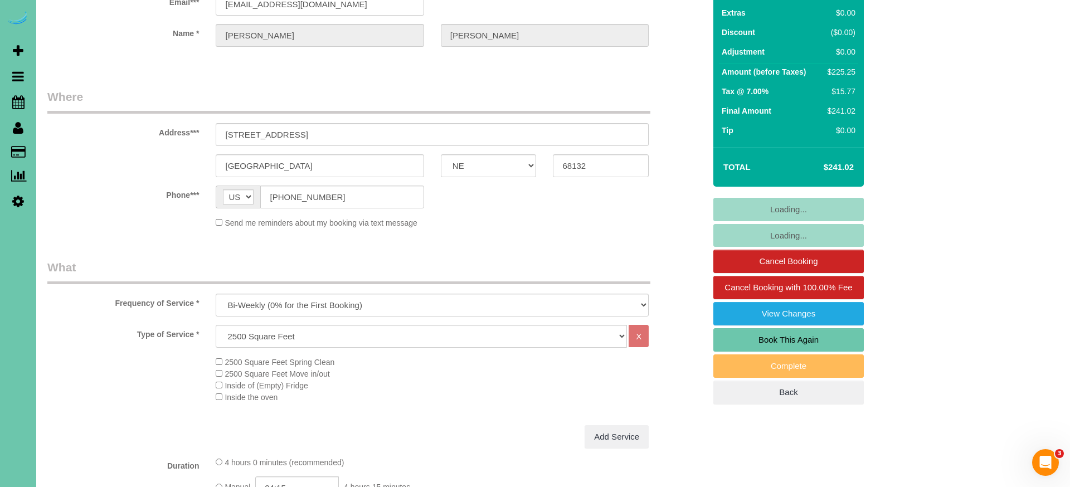
scroll to position [94, 0]
click at [785, 256] on link "Cancel Booking" at bounding box center [788, 260] width 150 height 23
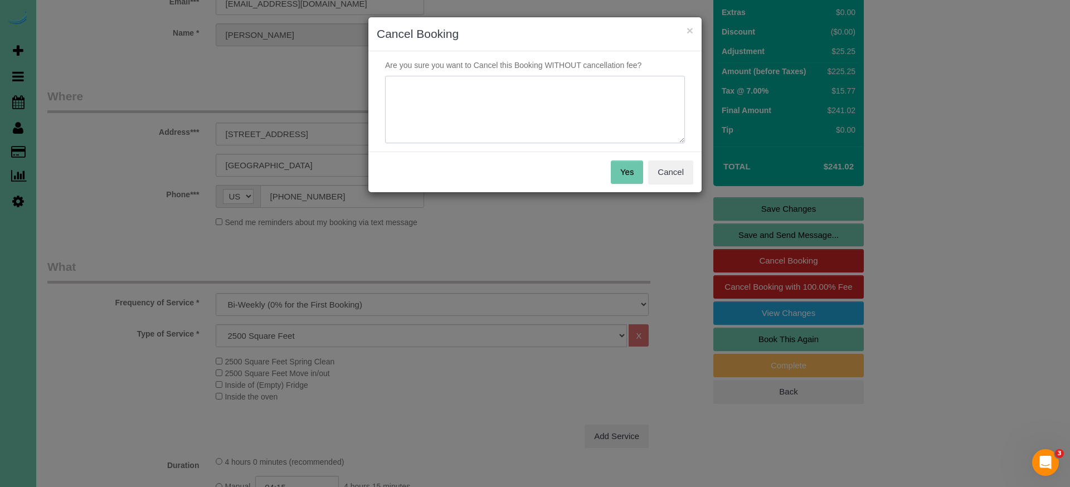
click at [547, 107] on textarea at bounding box center [535, 110] width 300 height 68
type textarea "emailed in to skip again - offered to see if client wants monthly since she is …"
click at [629, 169] on button "Yes" at bounding box center [627, 172] width 32 height 23
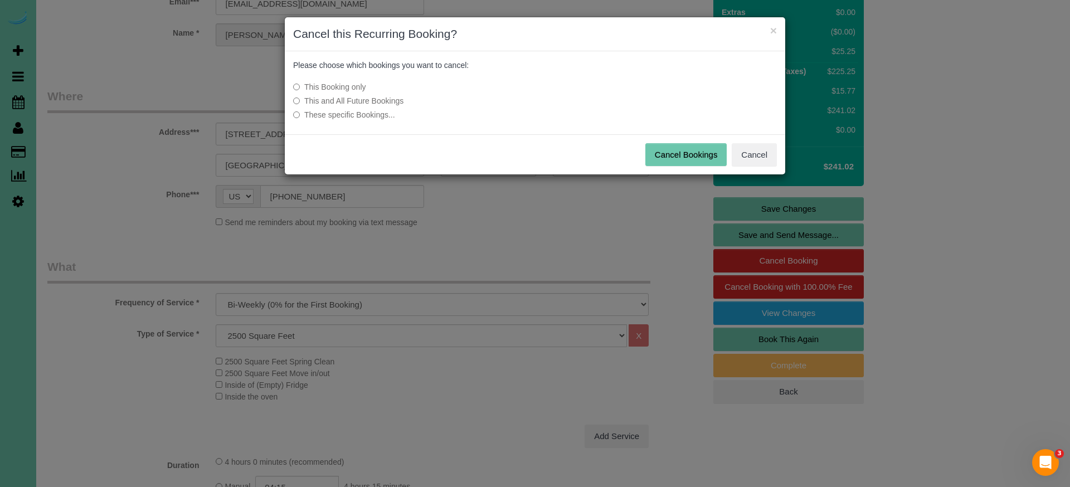
drag, startPoint x: 664, startPoint y: 151, endPoint x: 654, endPoint y: 148, distance: 10.4
click at [664, 151] on button "Cancel Bookings" at bounding box center [686, 154] width 82 height 23
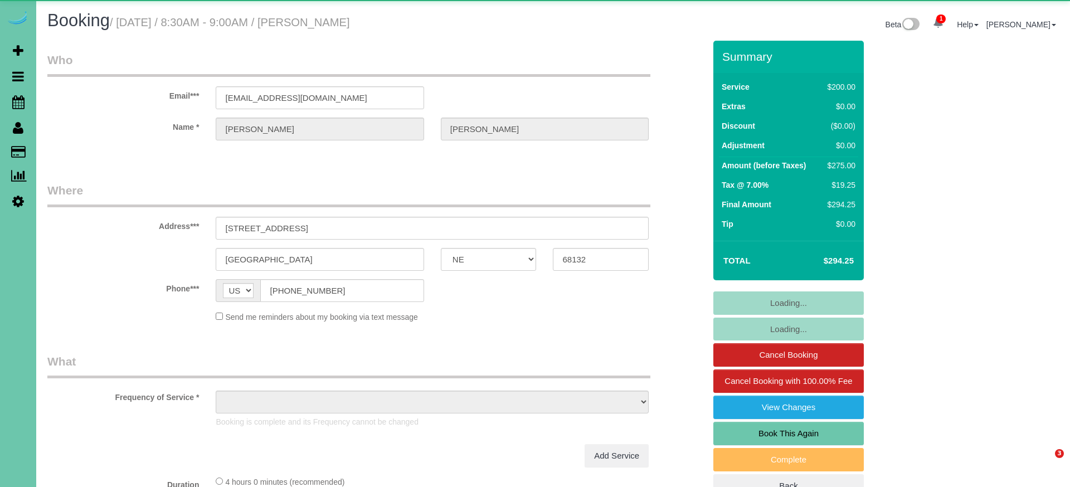
select select "NE"
select select "object:751"
select select "string:fspay-3968c753-c05a-4aa9-8084-07b39f66dfdc"
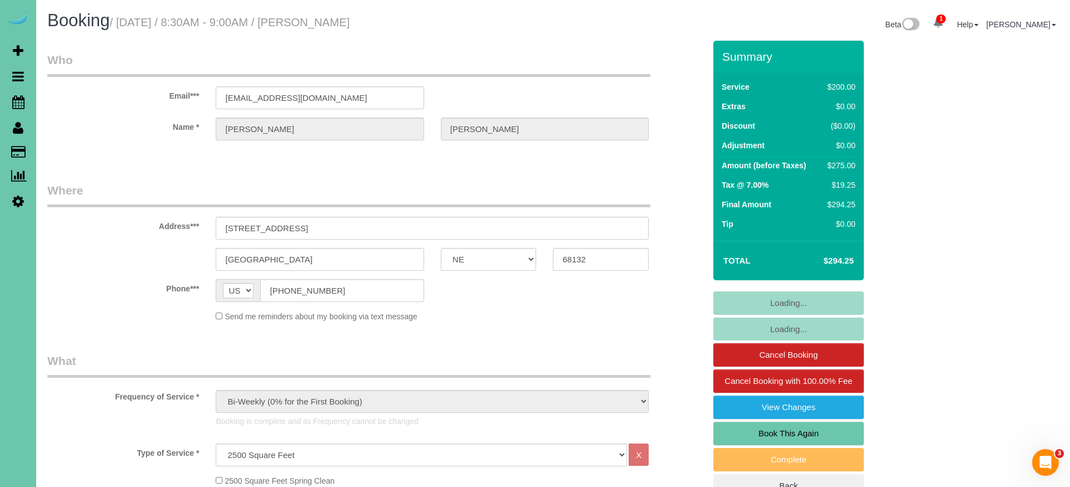
select select "object:1013"
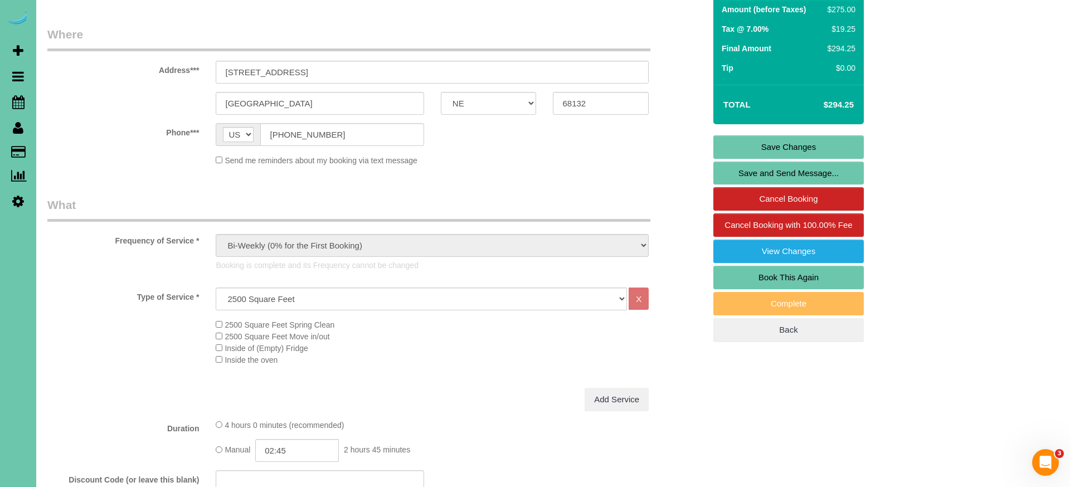
scroll to position [160, 0]
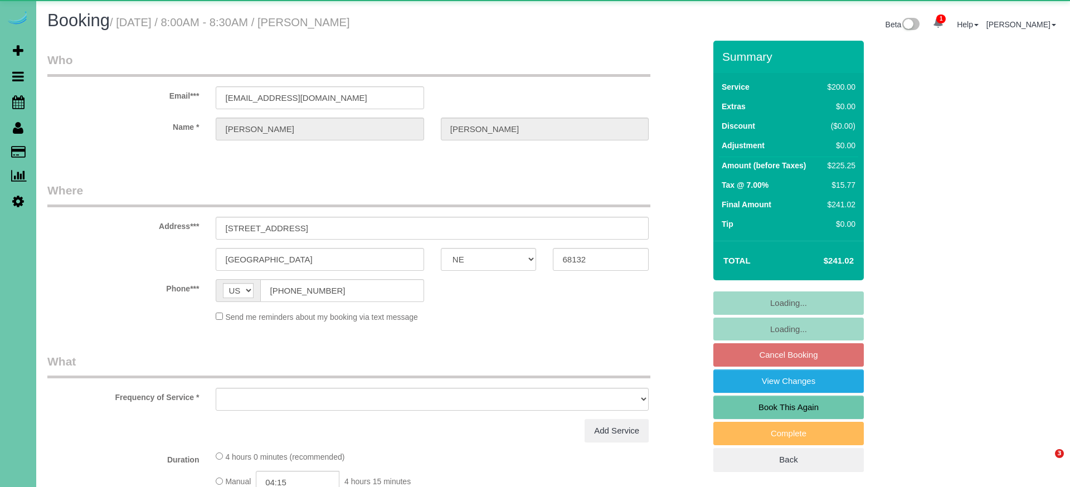
select select "NE"
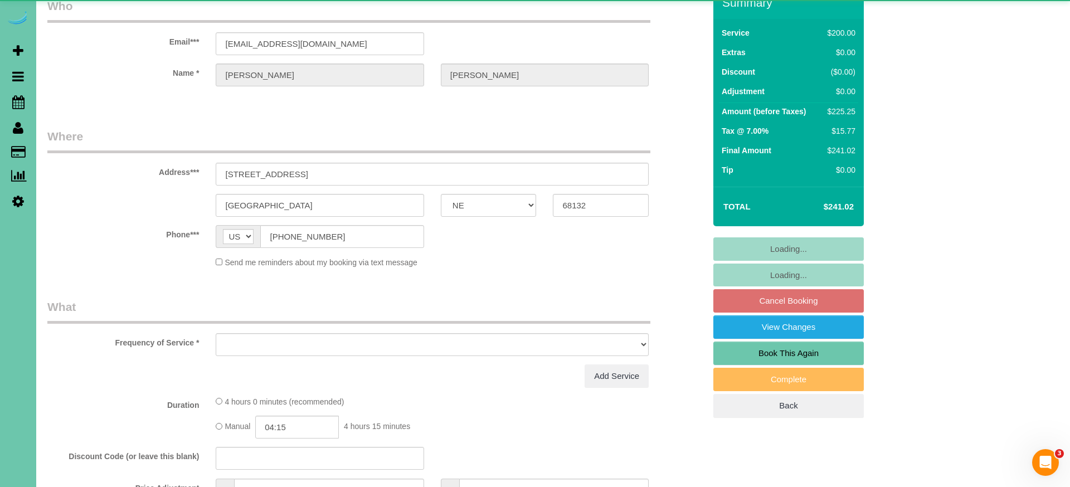
select select "object:626"
select select "string:fspay-3968c753-c05a-4aa9-8084-07b39f66dfdc"
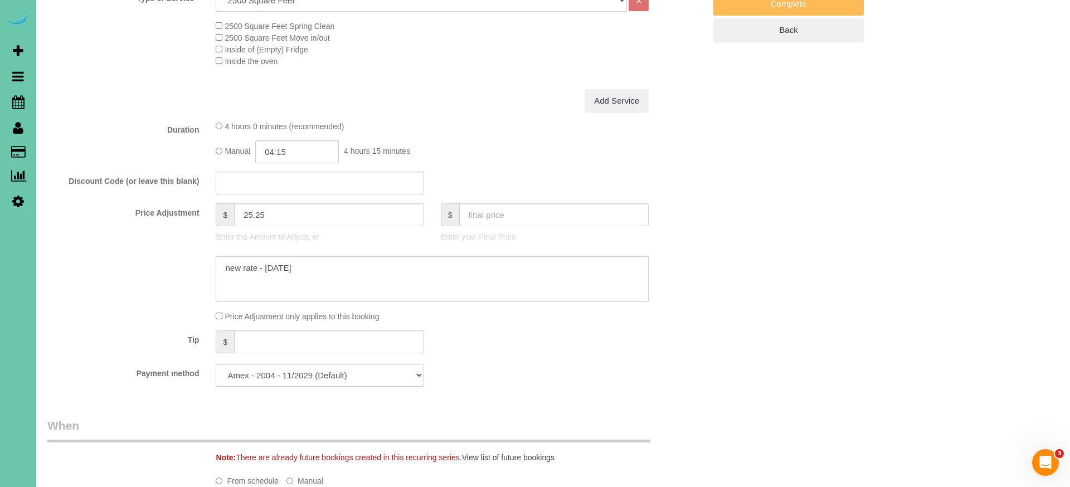
select select "object:913"
drag, startPoint x: 253, startPoint y: 210, endPoint x: 242, endPoint y: 210, distance: 11.2
click at [242, 210] on input "25.25" at bounding box center [329, 213] width 190 height 23
type input "58.25"
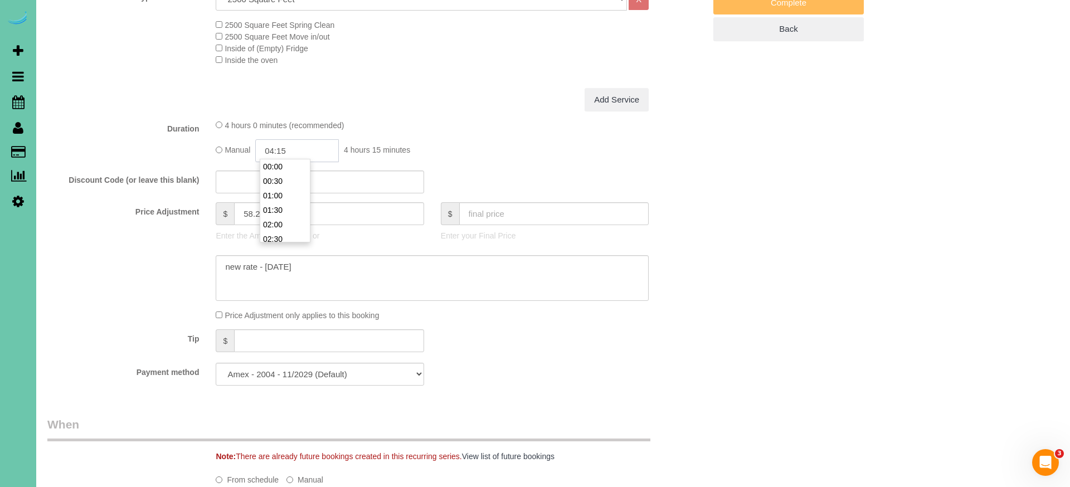
click at [286, 148] on input "04:15" at bounding box center [297, 150] width 84 height 23
type input "00:00"
click at [380, 265] on textarea at bounding box center [432, 278] width 433 height 46
drag, startPoint x: 361, startPoint y: 276, endPoint x: 200, endPoint y: 277, distance: 161.1
click at [200, 277] on div at bounding box center [376, 278] width 674 height 46
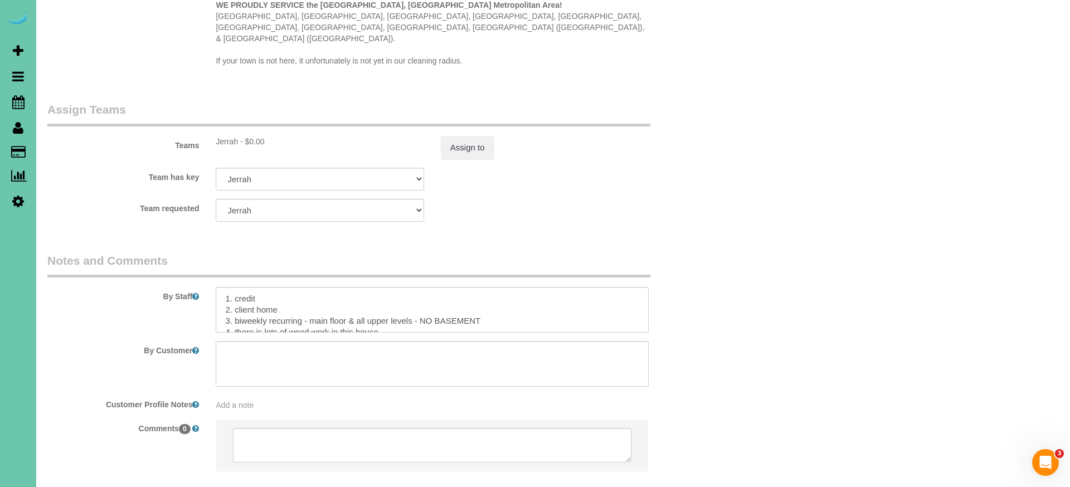
scroll to position [1145, 0]
type textarea "new rate - [DATE] **skipped last cleaning, added extra time**"
click at [220, 285] on textarea at bounding box center [432, 308] width 433 height 46
paste textarea "**skipped last cleaning, added extra time**"
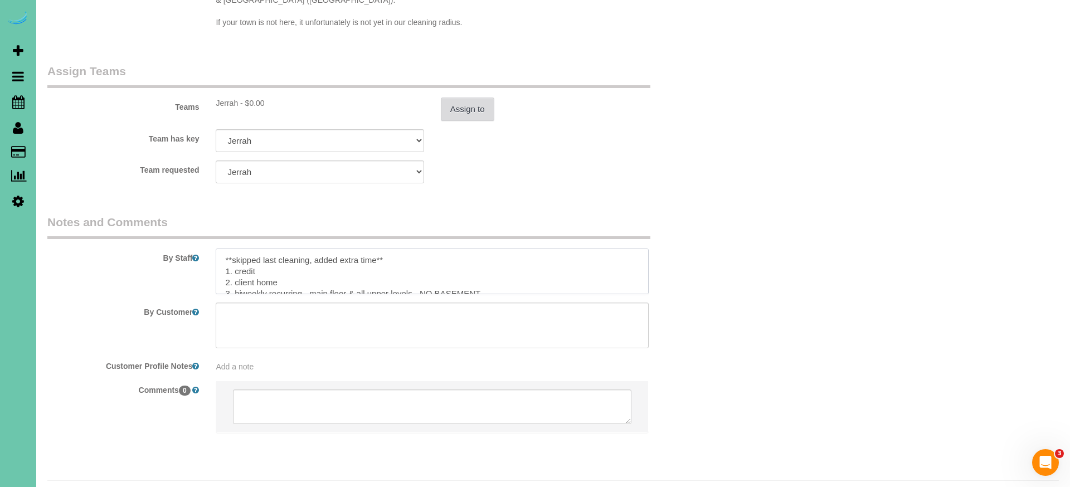
scroll to position [1182, 0]
type textarea "**skipped last cleaning, added extra time** 1. credit 2. client home 3. biweekl…"
click at [463, 98] on button "Assign to" at bounding box center [468, 109] width 54 height 23
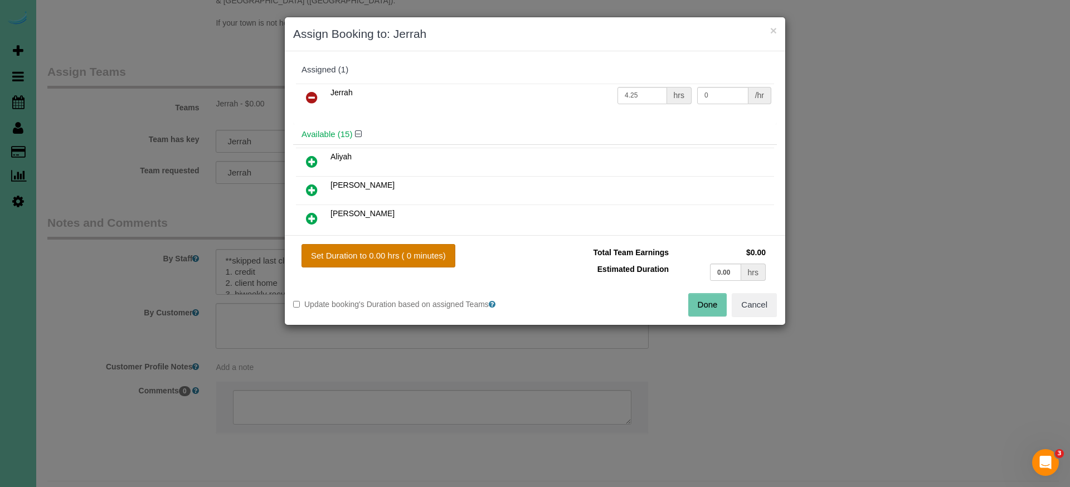
click at [439, 254] on button "Set Duration to 0.00 hrs ( 0 minutes)" at bounding box center [379, 255] width 154 height 23
type input "0.00"
drag, startPoint x: 734, startPoint y: 275, endPoint x: 577, endPoint y: 242, distance: 160.0
click at [589, 245] on tbody "Total Team Earnings $0.00 Estimated Duration 0.00 hrs" at bounding box center [655, 264] width 225 height 40
type input "4.75"
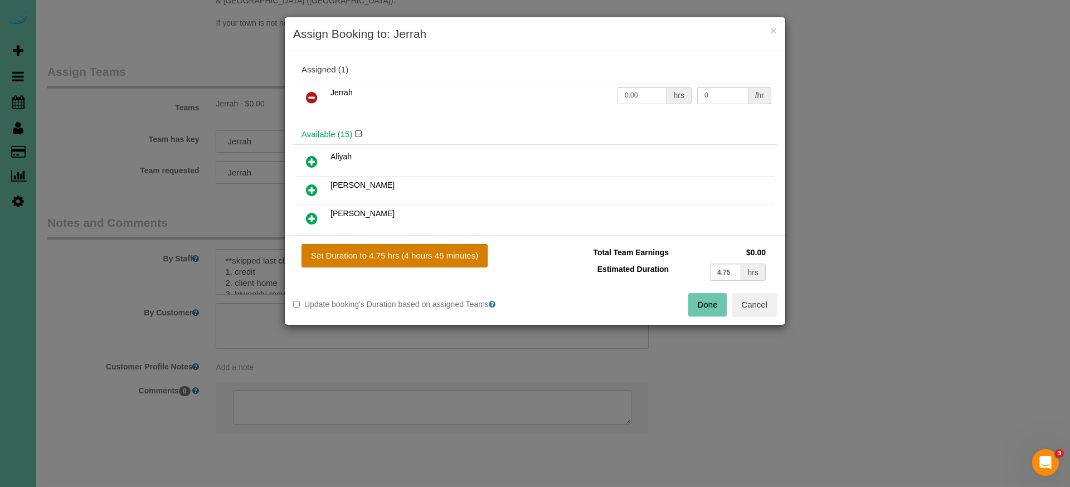
click at [464, 261] on button "Set Duration to 4.75 hrs (4 hours 45 minutes)" at bounding box center [395, 255] width 186 height 23
type input "4.75"
click at [709, 308] on button "Done" at bounding box center [707, 304] width 39 height 23
type input "04:45"
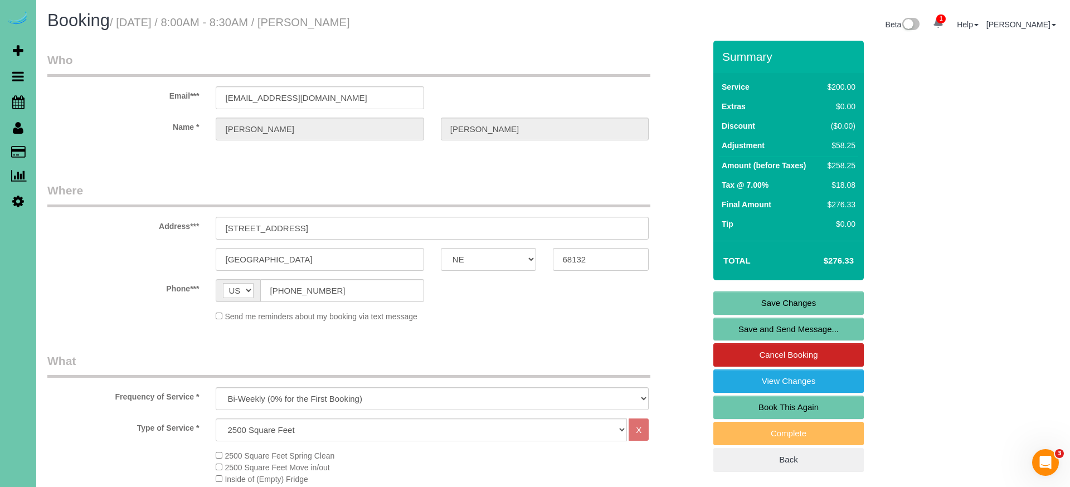
scroll to position [0, 0]
click at [756, 307] on link "Save Changes" at bounding box center [788, 303] width 150 height 23
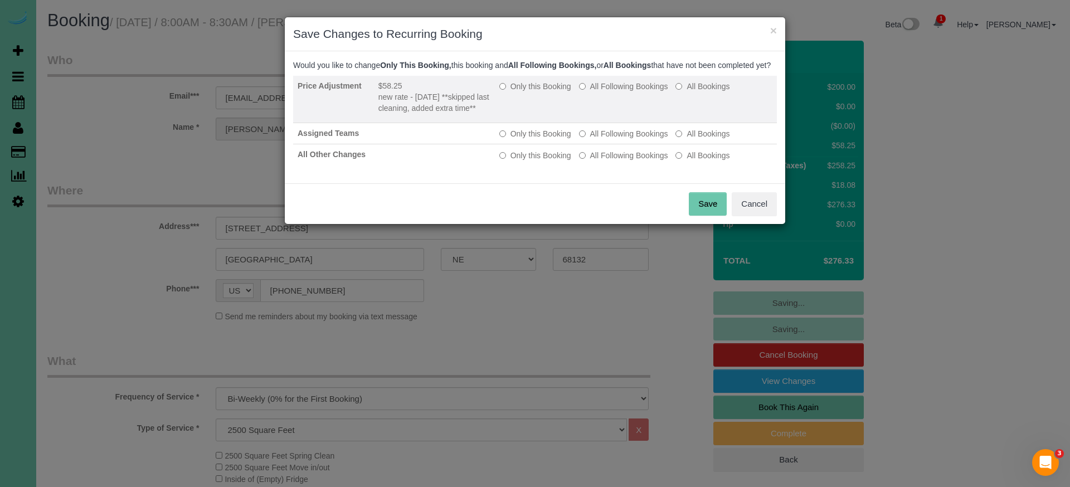
click at [540, 103] on td "Only this Booking All Following Bookings All Bookings" at bounding box center [636, 99] width 282 height 47
click at [548, 92] on label "Only this Booking" at bounding box center [535, 86] width 72 height 11
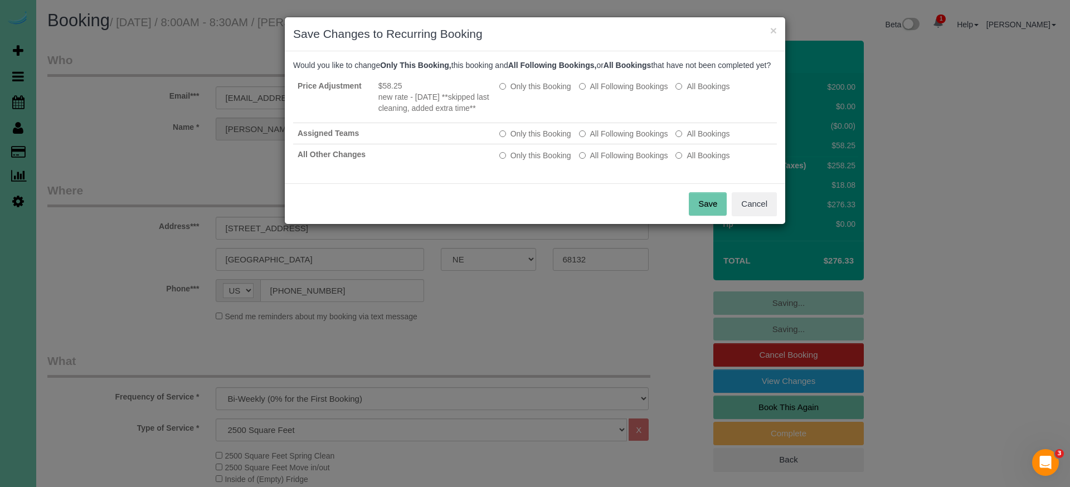
click at [707, 216] on button "Save" at bounding box center [708, 203] width 38 height 23
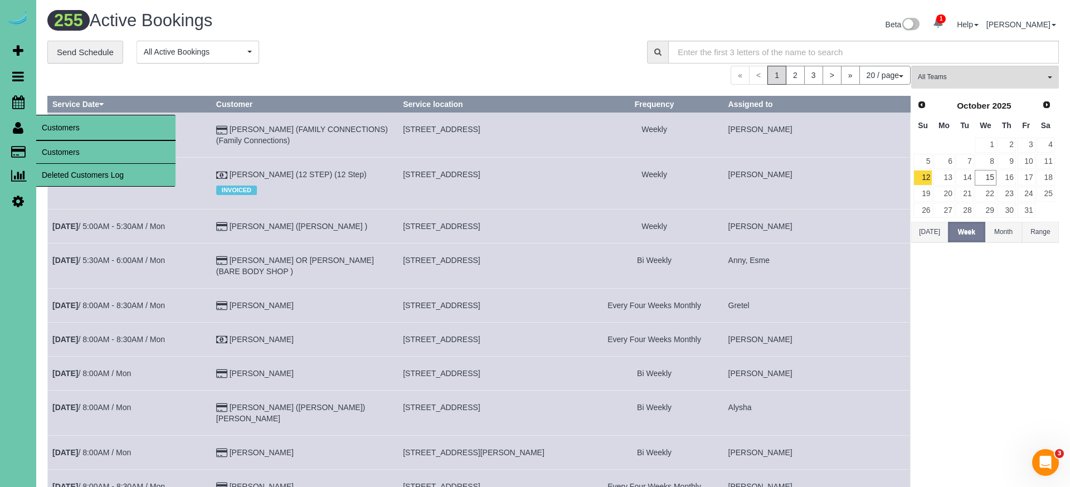
click at [67, 152] on link "Customers" at bounding box center [105, 152] width 139 height 22
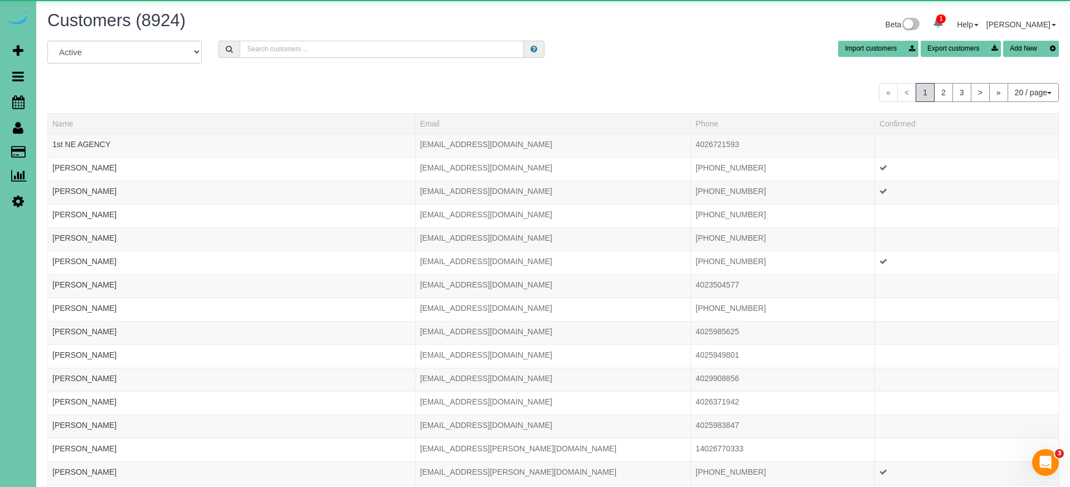
click at [411, 52] on input "text" at bounding box center [382, 49] width 284 height 17
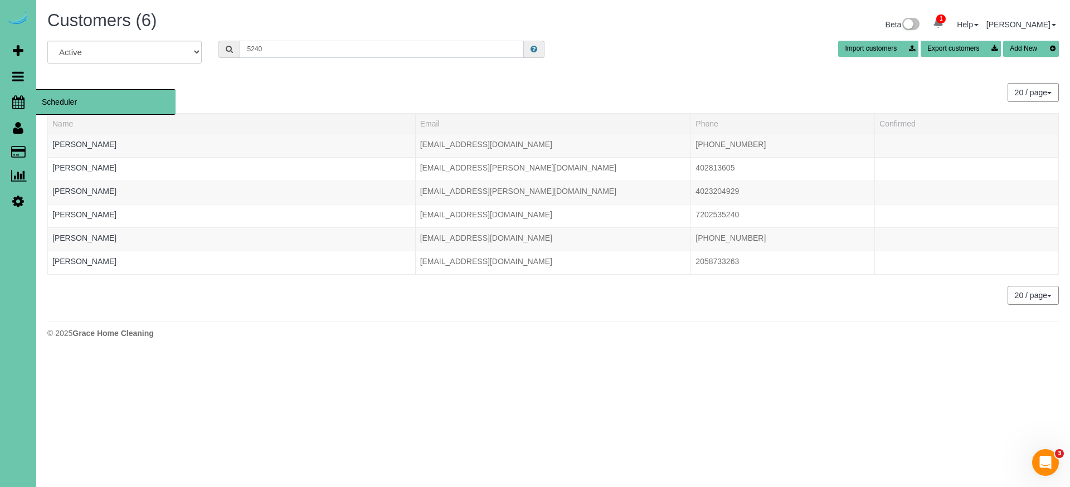
type input "5240"
click at [16, 96] on icon at bounding box center [18, 101] width 12 height 13
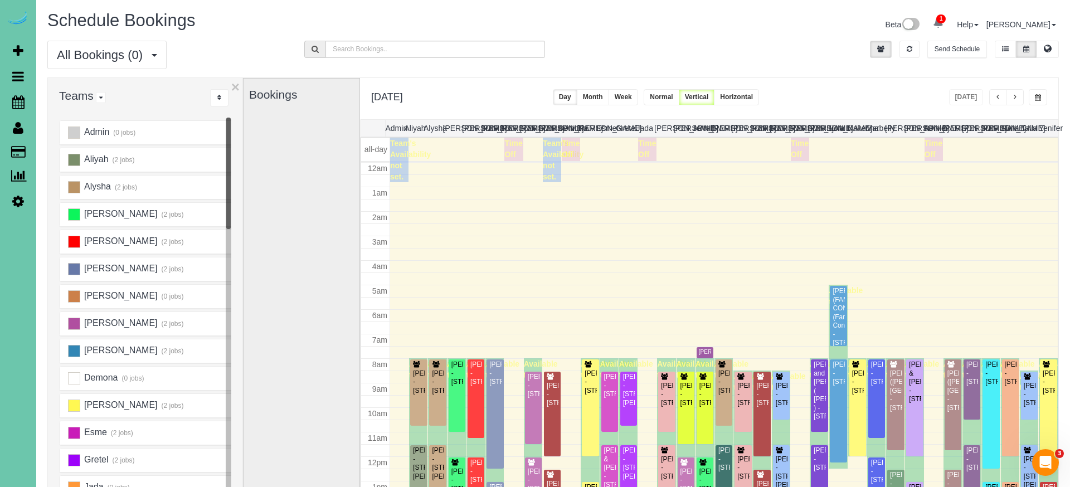
scroll to position [148, 0]
